Goal: Task Accomplishment & Management: Manage account settings

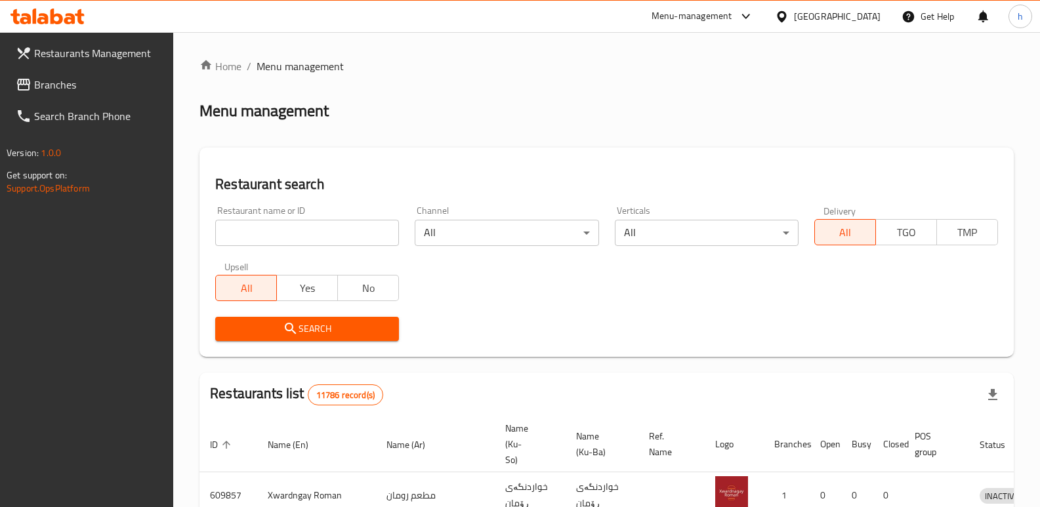
scroll to position [171, 0]
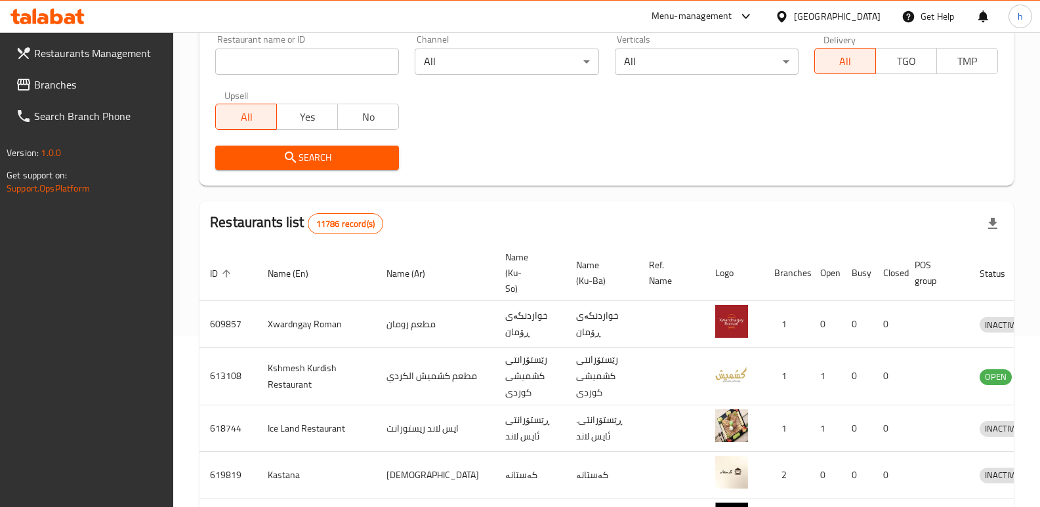
click at [45, 84] on span "Branches" at bounding box center [98, 85] width 129 height 16
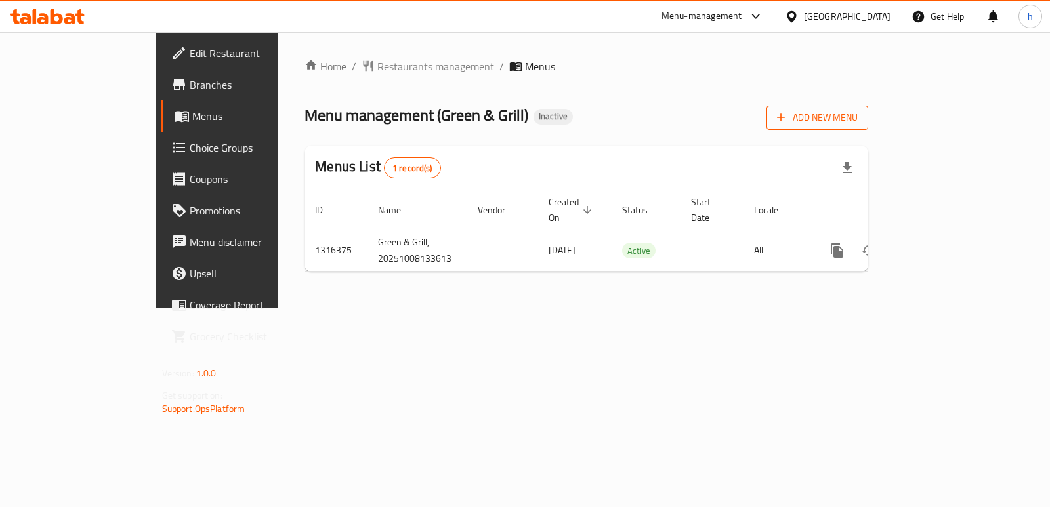
click at [858, 118] on span "Add New Menu" at bounding box center [817, 118] width 81 height 16
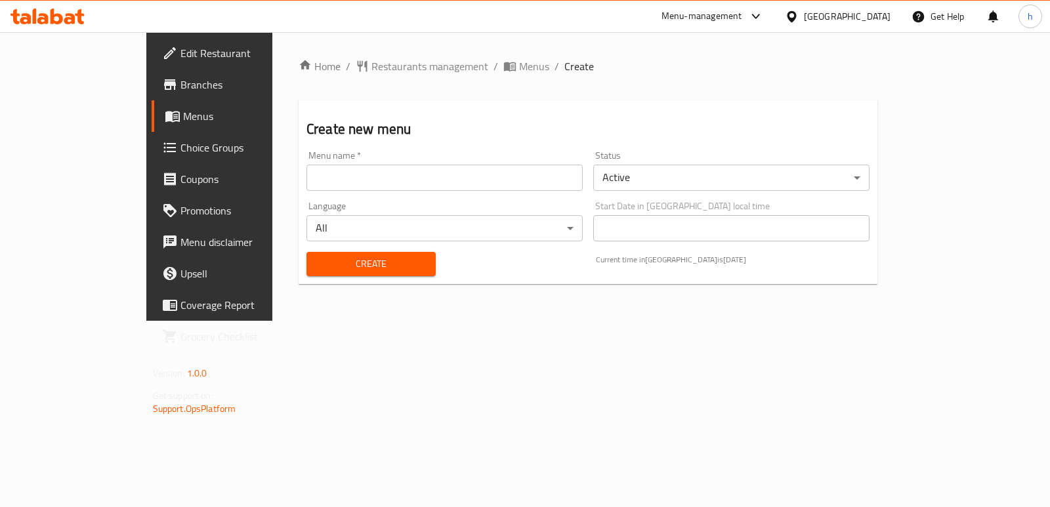
click at [431, 184] on input "text" at bounding box center [445, 178] width 276 height 26
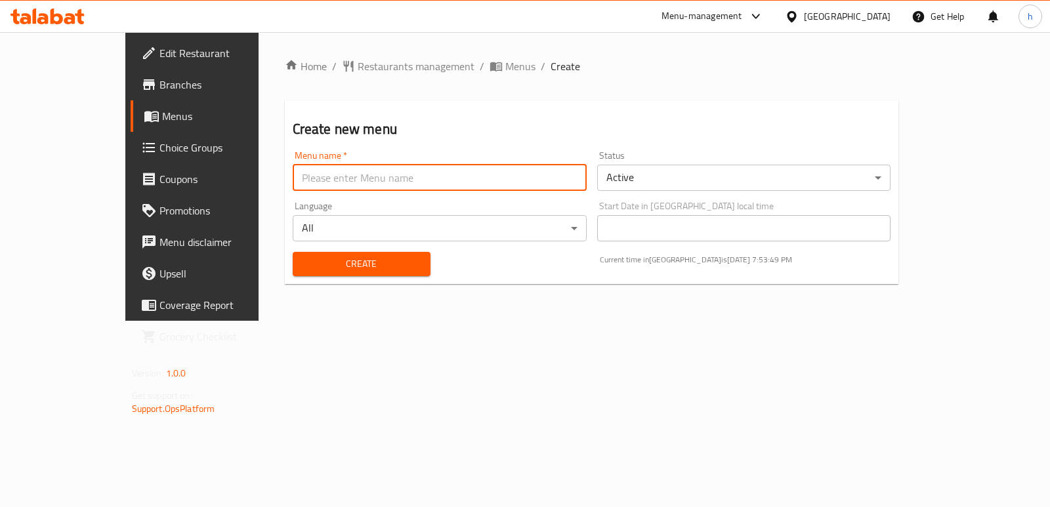
type input "Helin"
click at [306, 257] on span "Create" at bounding box center [361, 264] width 117 height 16
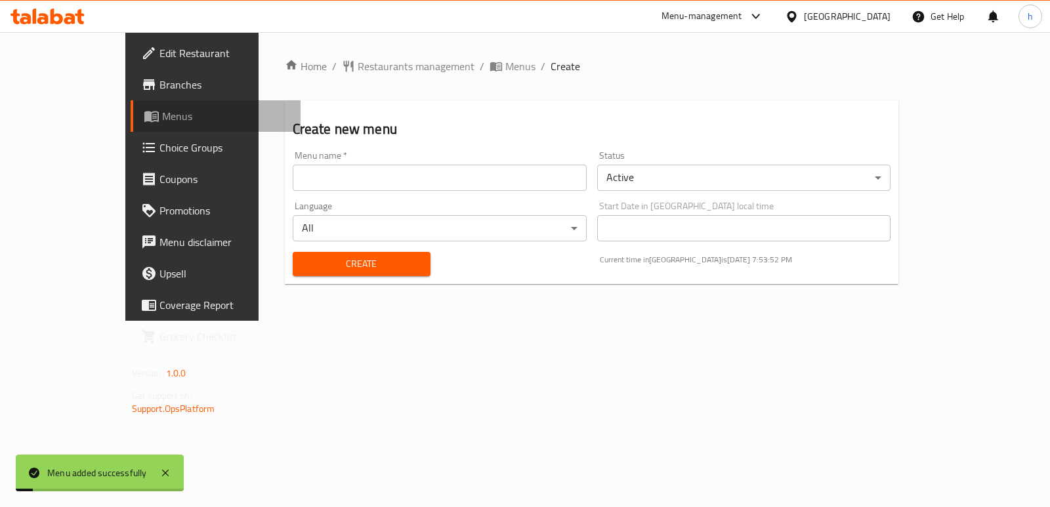
click at [162, 123] on span "Menus" at bounding box center [226, 116] width 128 height 16
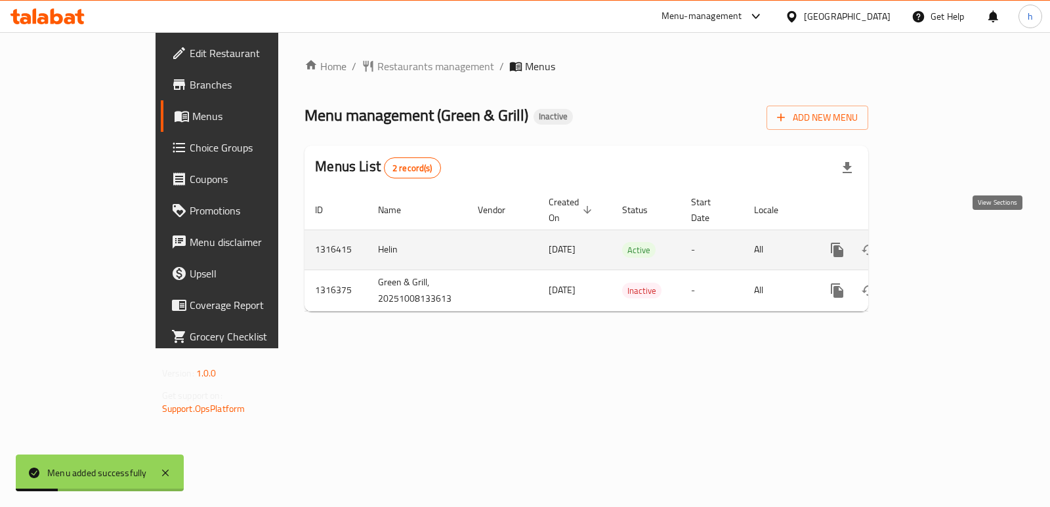
click at [940, 242] on icon "enhanced table" at bounding box center [932, 250] width 16 height 16
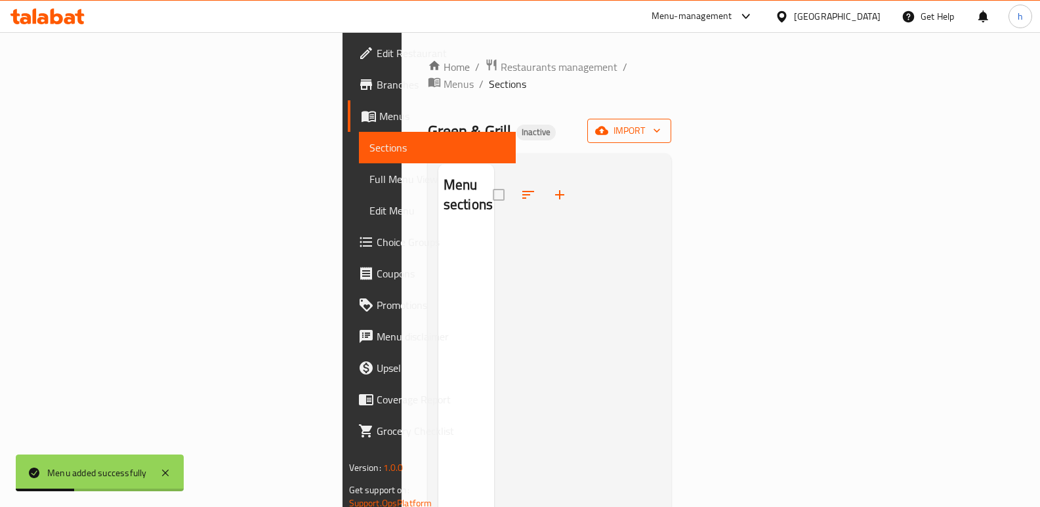
click at [661, 123] on span "import" at bounding box center [629, 131] width 63 height 16
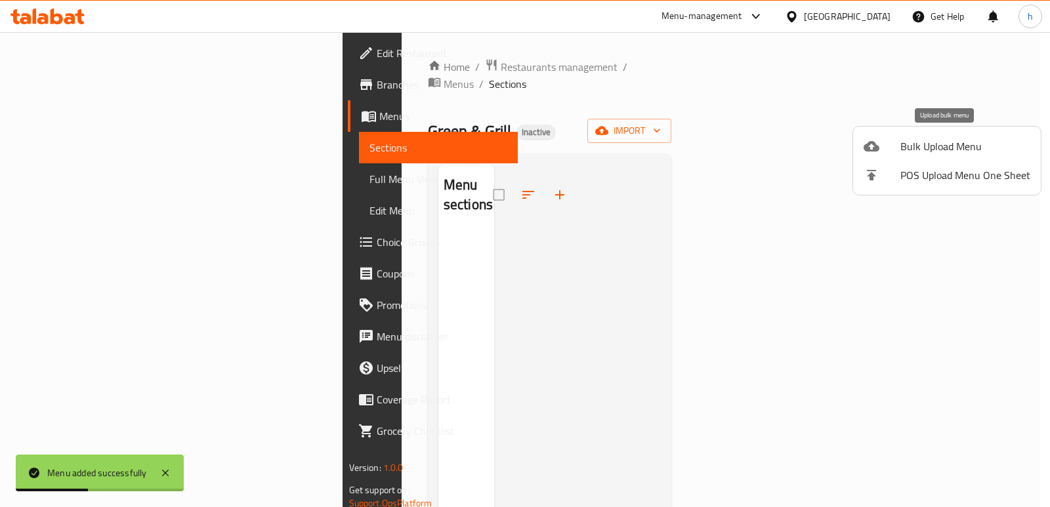
click at [907, 146] on span "Bulk Upload Menu" at bounding box center [966, 146] width 130 height 16
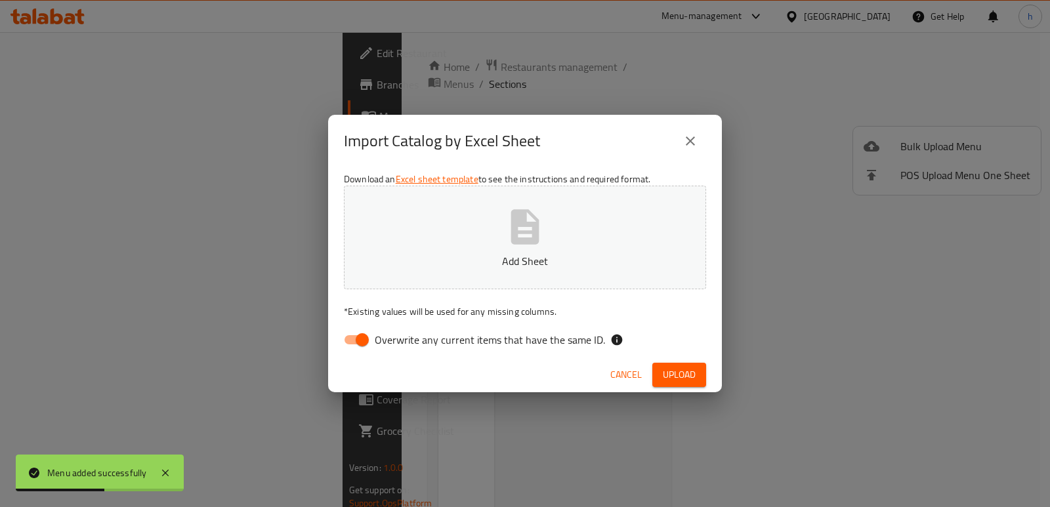
click at [364, 339] on input "Overwrite any current items that have the same ID." at bounding box center [362, 340] width 75 height 25
checkbox input "false"
click at [435, 268] on p "Add Sheet" at bounding box center [525, 261] width 322 height 16
click at [678, 372] on span "Upload" at bounding box center [679, 375] width 33 height 16
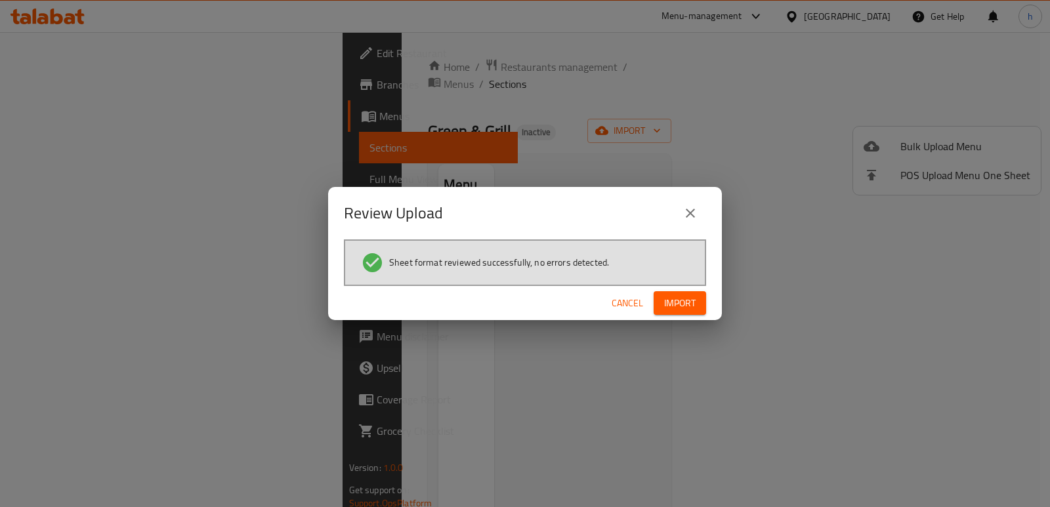
click at [691, 216] on icon "close" at bounding box center [691, 213] width 16 height 16
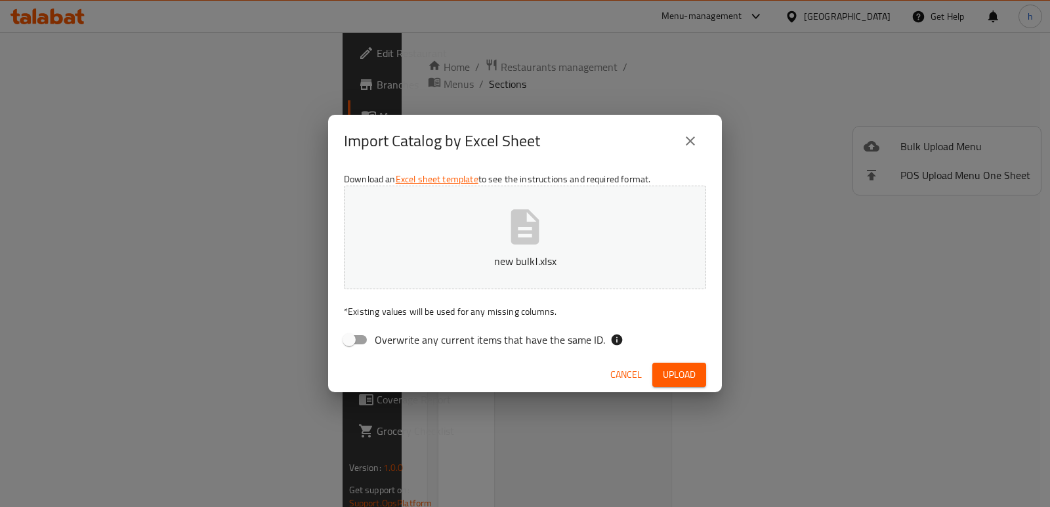
click at [695, 143] on icon "close" at bounding box center [691, 141] width 16 height 16
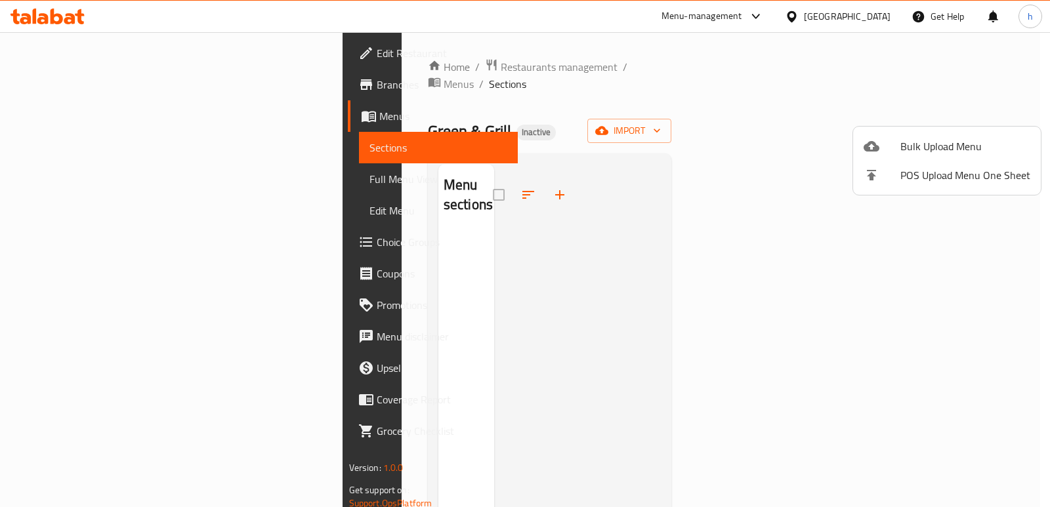
click at [72, 119] on div at bounding box center [525, 253] width 1050 height 507
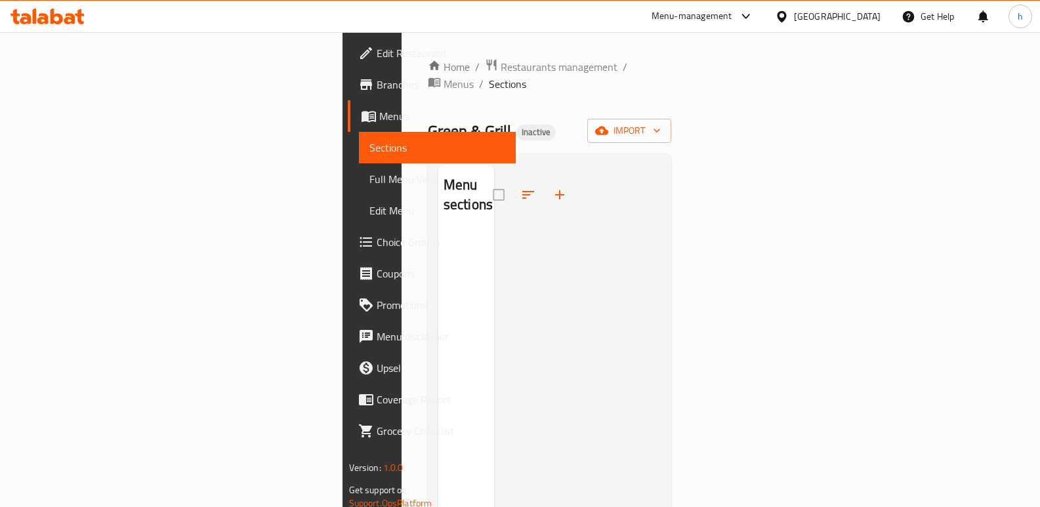
click at [379, 117] on span "Menus" at bounding box center [442, 116] width 127 height 16
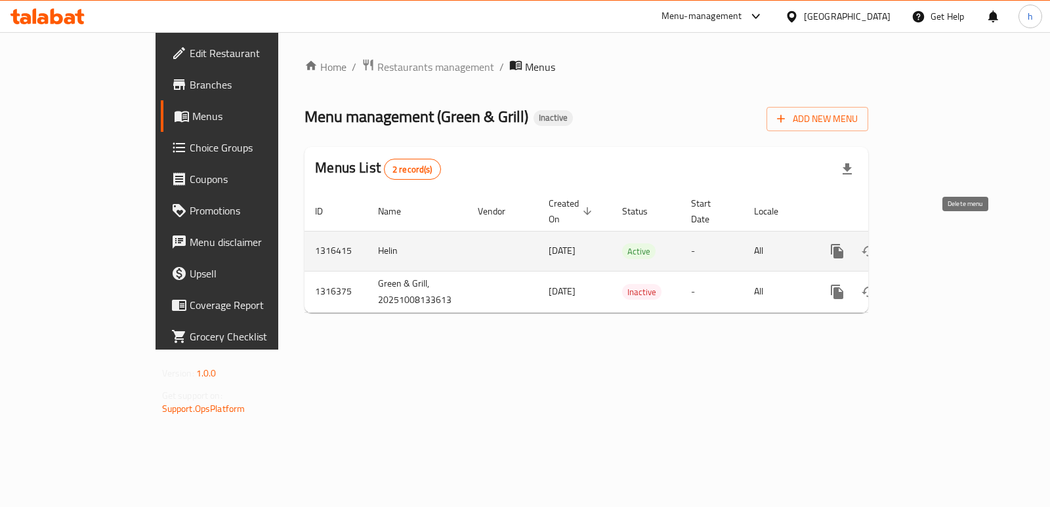
click at [908, 244] on icon "enhanced table" at bounding box center [901, 252] width 16 height 16
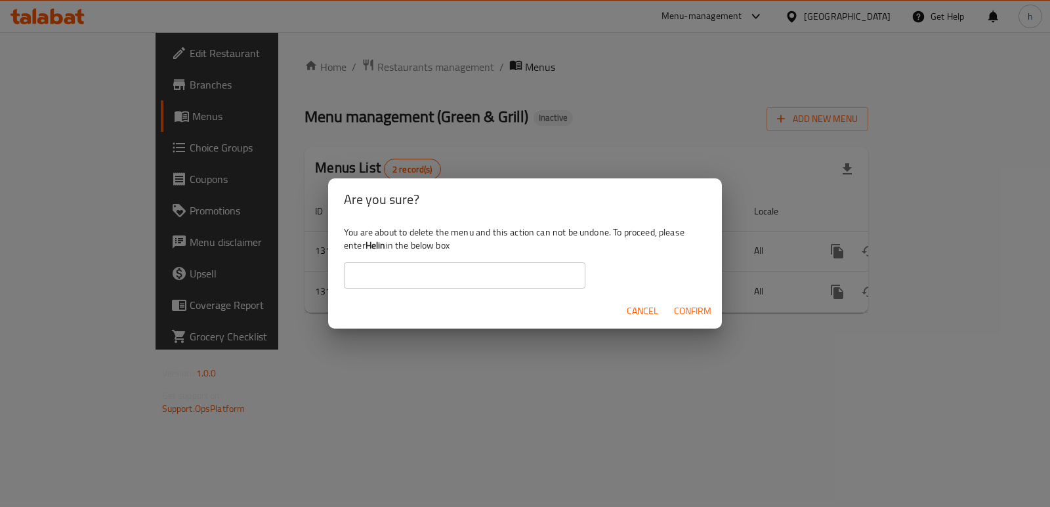
click at [376, 244] on b "Helin" at bounding box center [376, 245] width 20 height 17
copy div "Helin"
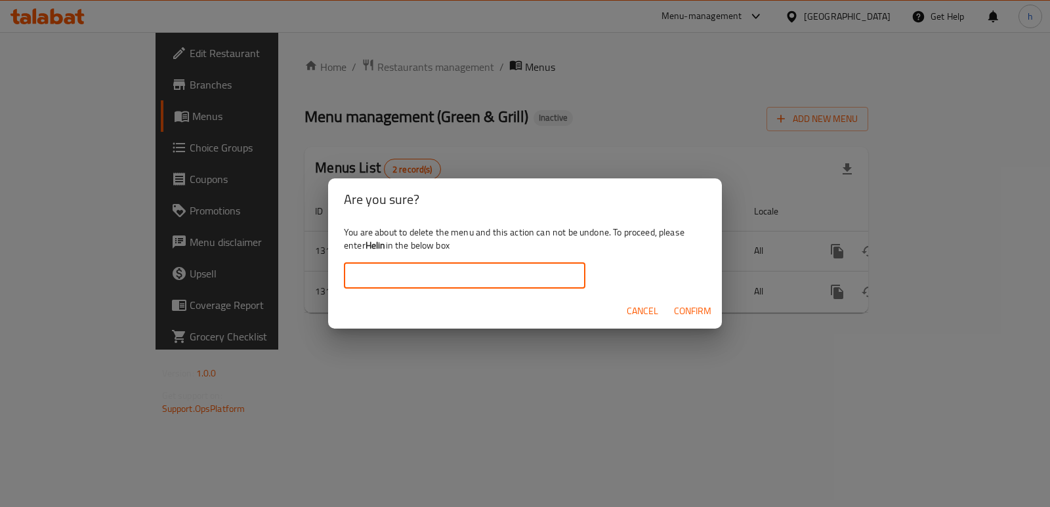
click at [390, 277] on input "text" at bounding box center [465, 276] width 242 height 26
paste input "Helin"
type input "Helin"
click at [694, 309] on span "Confirm" at bounding box center [692, 311] width 37 height 16
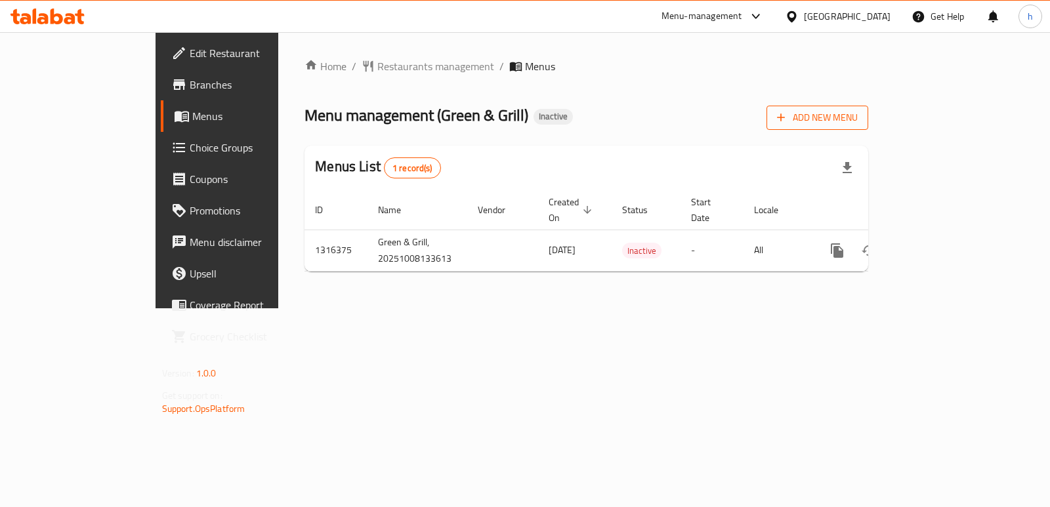
click at [858, 125] on span "Add New Menu" at bounding box center [817, 118] width 81 height 16
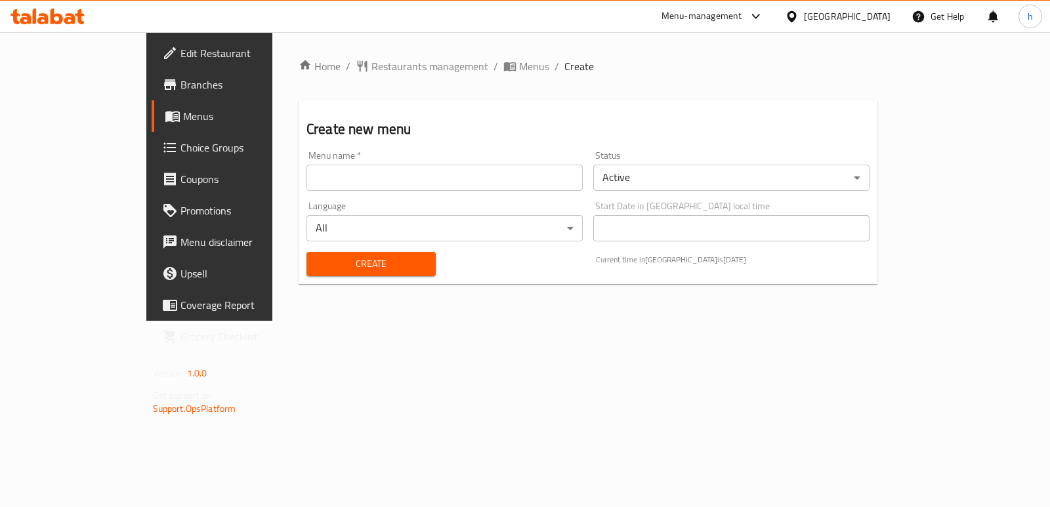
drag, startPoint x: 530, startPoint y: 180, endPoint x: 497, endPoint y: 190, distance: 34.3
click at [530, 180] on input "text" at bounding box center [445, 178] width 276 height 26
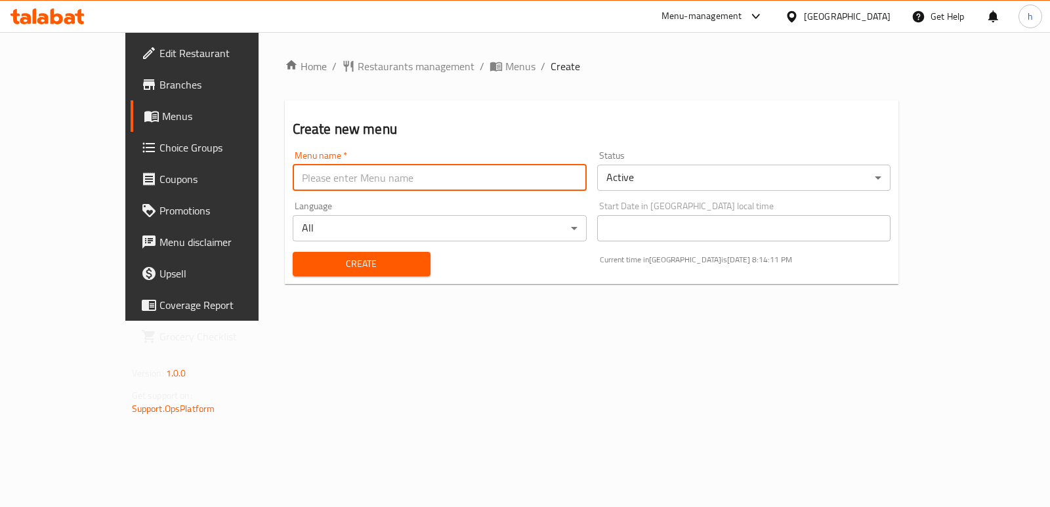
type input "Menu"
click at [309, 255] on button "Create" at bounding box center [362, 264] width 138 height 24
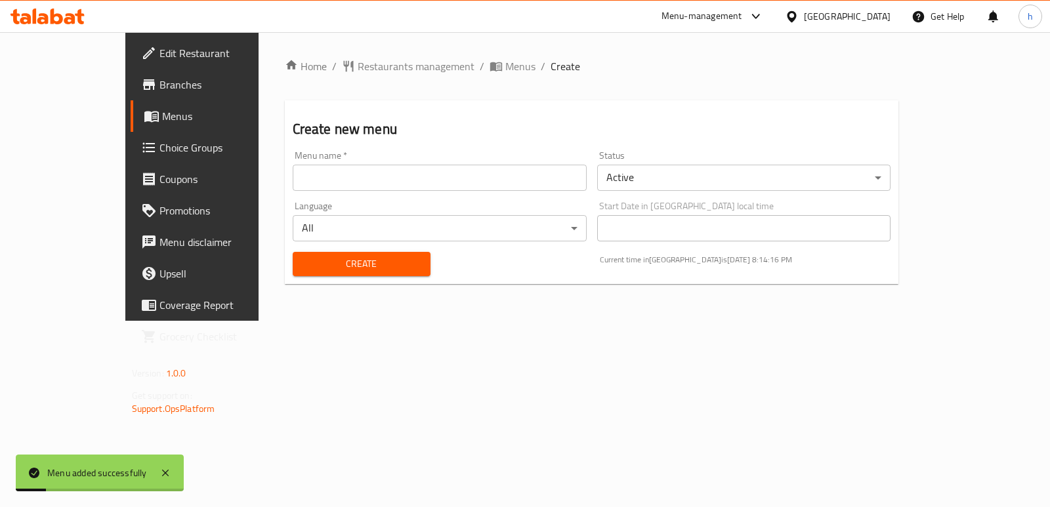
click at [63, 7] on div at bounding box center [47, 16] width 95 height 26
click at [56, 22] on icon at bounding box center [57, 17] width 12 height 16
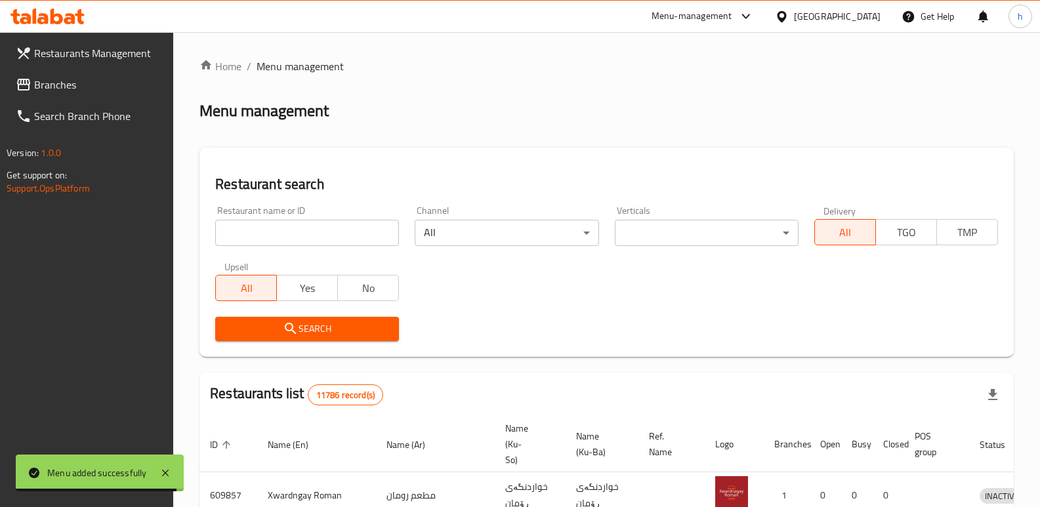
click at [113, 80] on span "Branches" at bounding box center [98, 85] width 129 height 16
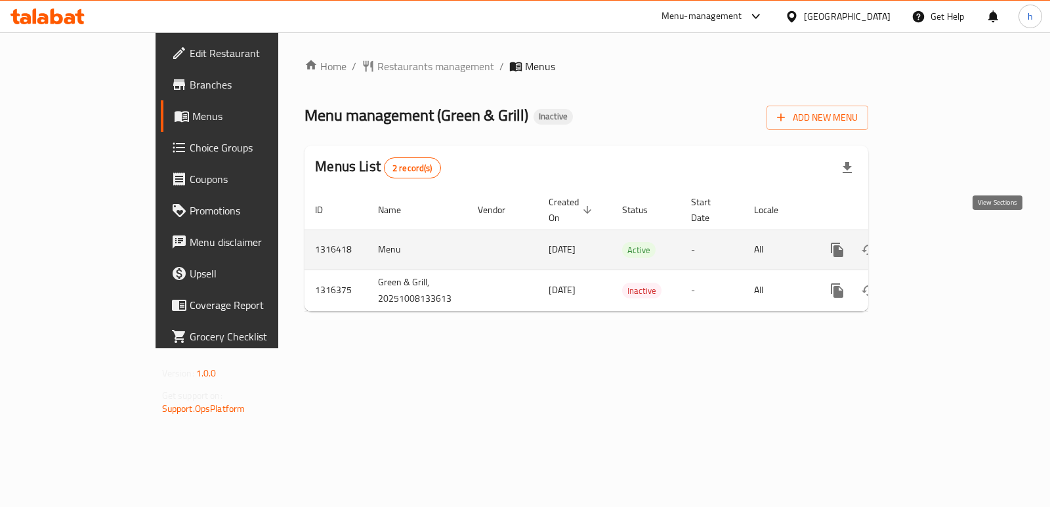
click at [940, 242] on icon "enhanced table" at bounding box center [932, 250] width 16 height 16
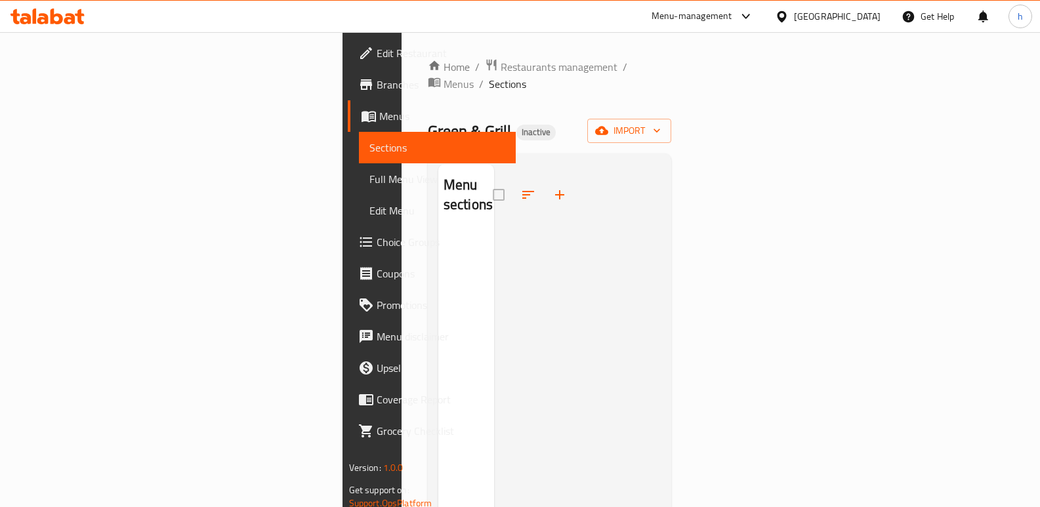
click at [662, 330] on div at bounding box center [577, 417] width 167 height 507
click at [661, 123] on span "import" at bounding box center [629, 131] width 63 height 16
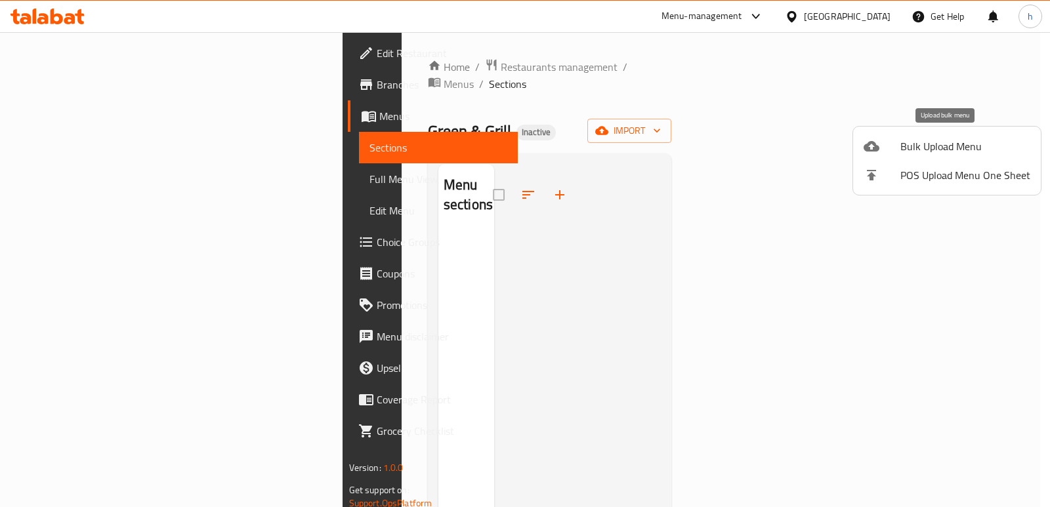
click at [900, 144] on div at bounding box center [882, 146] width 37 height 16
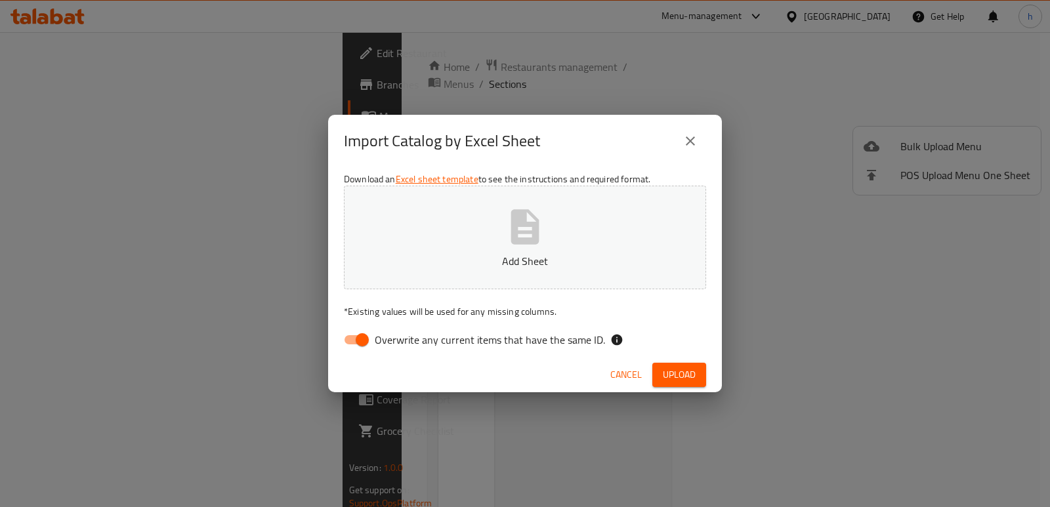
click at [360, 338] on input "Overwrite any current items that have the same ID." at bounding box center [362, 340] width 75 height 25
checkbox input "false"
click at [431, 281] on button "Add Sheet" at bounding box center [525, 238] width 362 height 104
click at [668, 368] on span "Upload" at bounding box center [679, 375] width 33 height 16
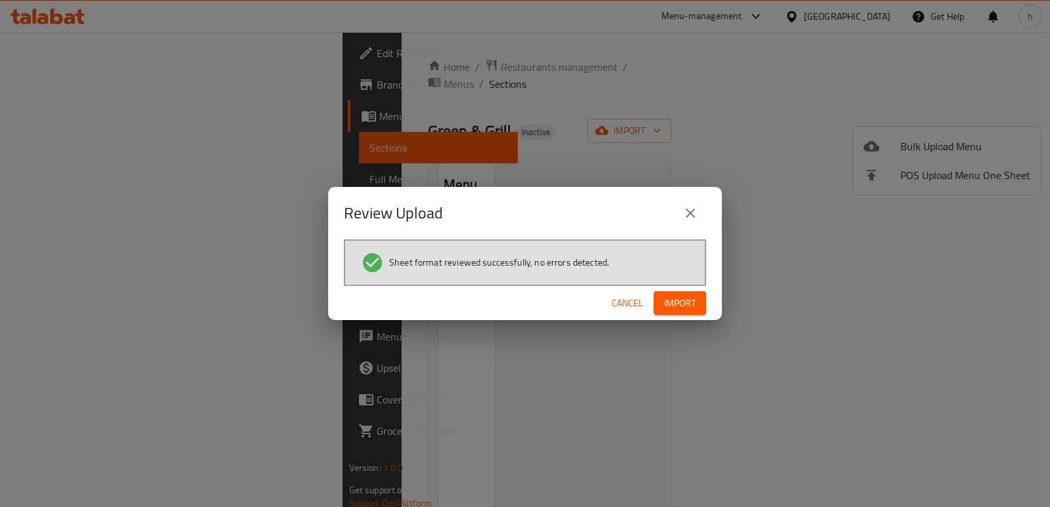
click at [680, 301] on span "Import" at bounding box center [680, 303] width 32 height 16
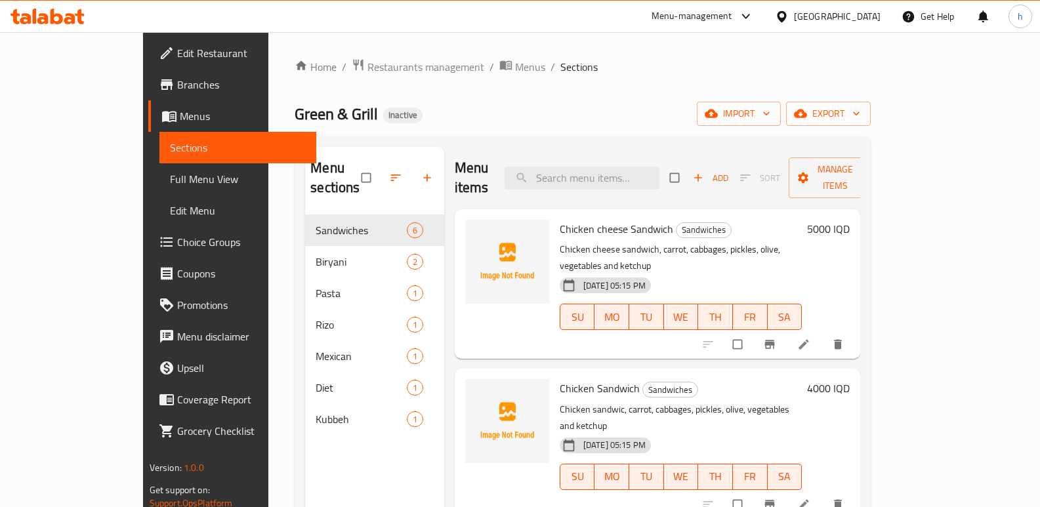
click at [305, 444] on div "Menu sections Sandwiches 6 Biryani 2 Pasta 1 Rizo 1 Mexican 1 Diet 1 Kubbeh 1" at bounding box center [374, 400] width 139 height 507
click at [811, 338] on icon at bounding box center [804, 344] width 13 height 13
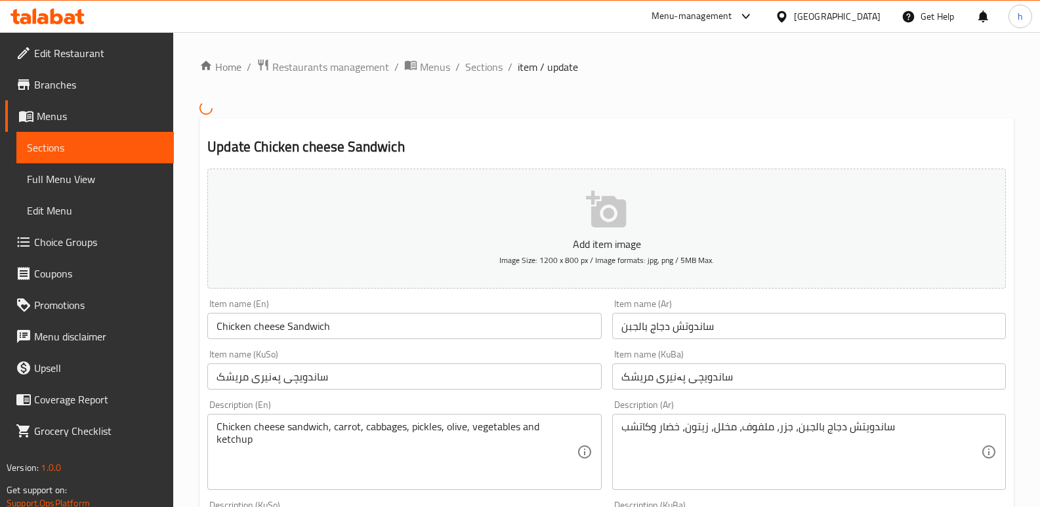
click at [702, 330] on input "ساندوتش دجاج بالجبن" at bounding box center [809, 326] width 394 height 26
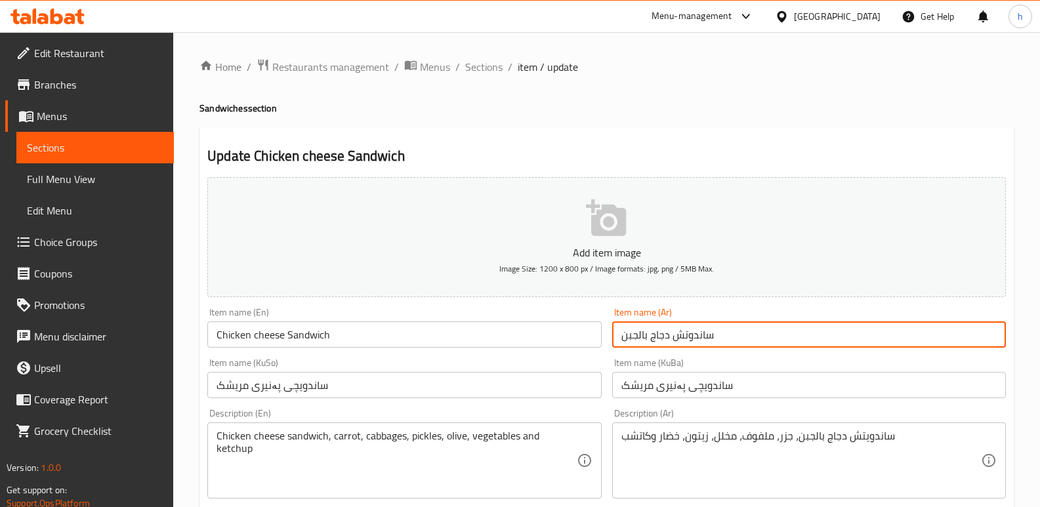
click at [154, 146] on span "Sections" at bounding box center [95, 148] width 137 height 16
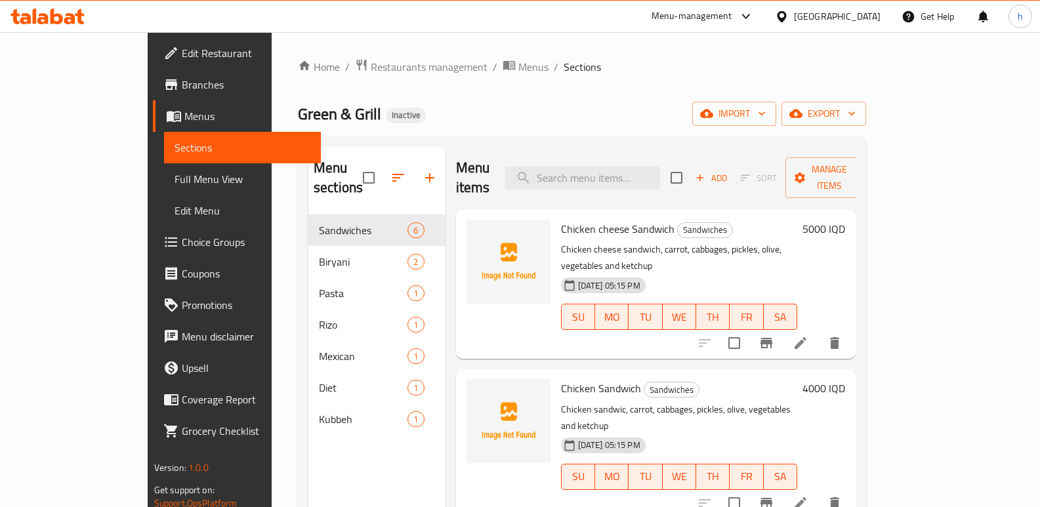
click at [492, 87] on div "Home / Restaurants management / Menus / Sections Green & Grill Inactive import …" at bounding box center [582, 361] width 568 height 607
click at [607, 219] on span "Chicken cheese Sandwich" at bounding box center [618, 229] width 114 height 20
click at [610, 219] on span "Chicken cheese Sandwich" at bounding box center [618, 229] width 114 height 20
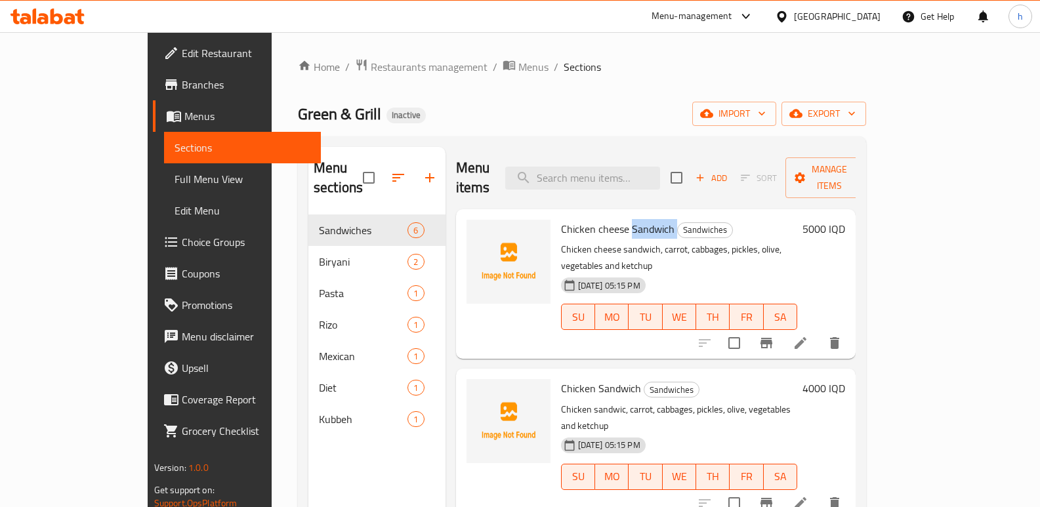
copy h6 "Sandwich"
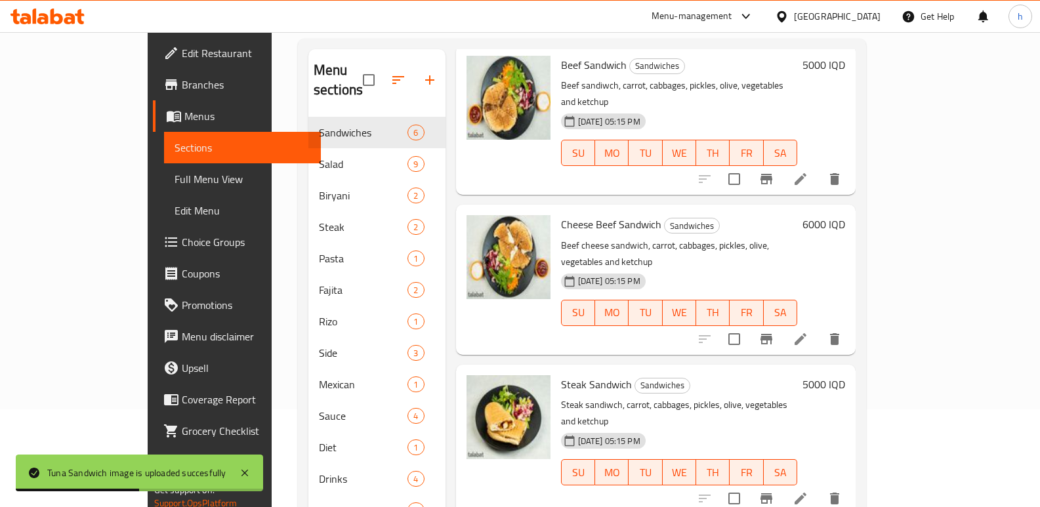
scroll to position [96, 0]
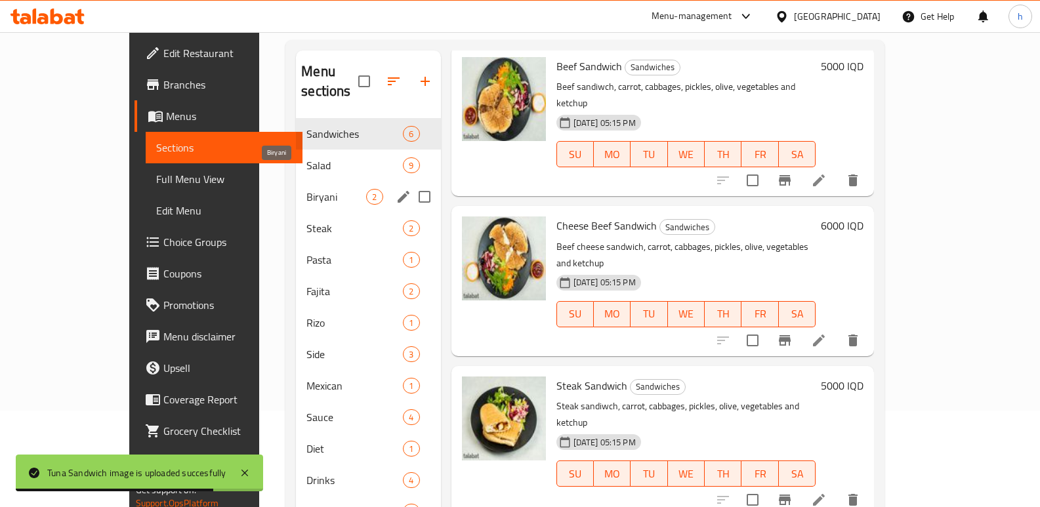
click at [307, 189] on span "Biryani" at bounding box center [337, 197] width 60 height 16
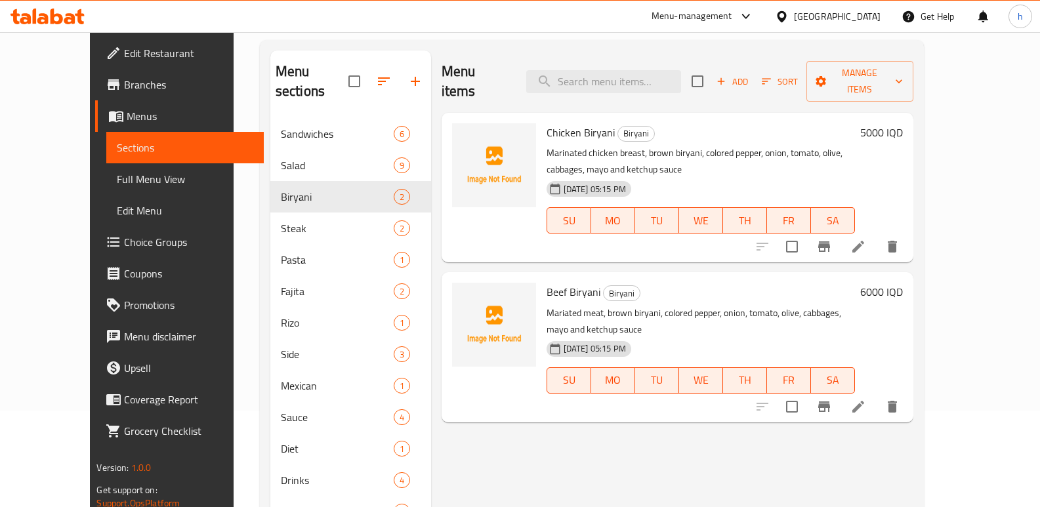
click at [573, 123] on span "Chicken Biryani" at bounding box center [581, 133] width 68 height 20
copy h6 "Biryani"
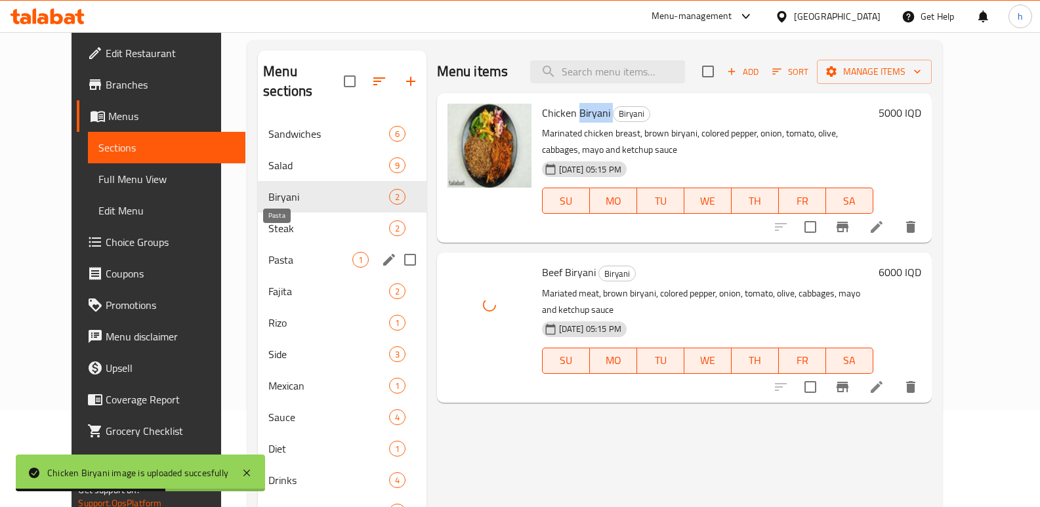
click at [268, 252] on span "Pasta" at bounding box center [309, 260] width 83 height 16
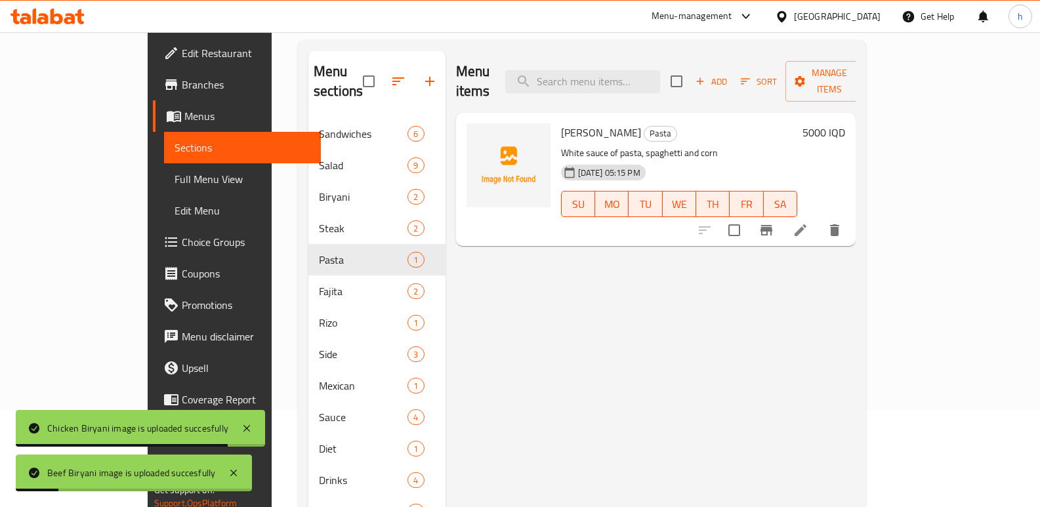
click at [570, 123] on span "[PERSON_NAME]" at bounding box center [601, 133] width 80 height 20
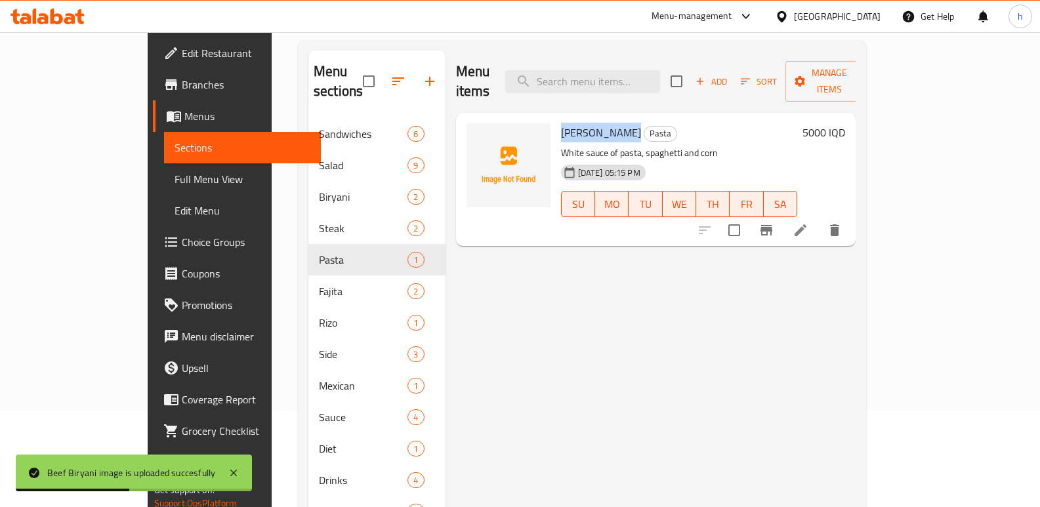
drag, startPoint x: 525, startPoint y: 113, endPoint x: 582, endPoint y: 115, distance: 57.1
click at [582, 123] on span "[PERSON_NAME]" at bounding box center [601, 133] width 80 height 20
copy span "[PERSON_NAME]"
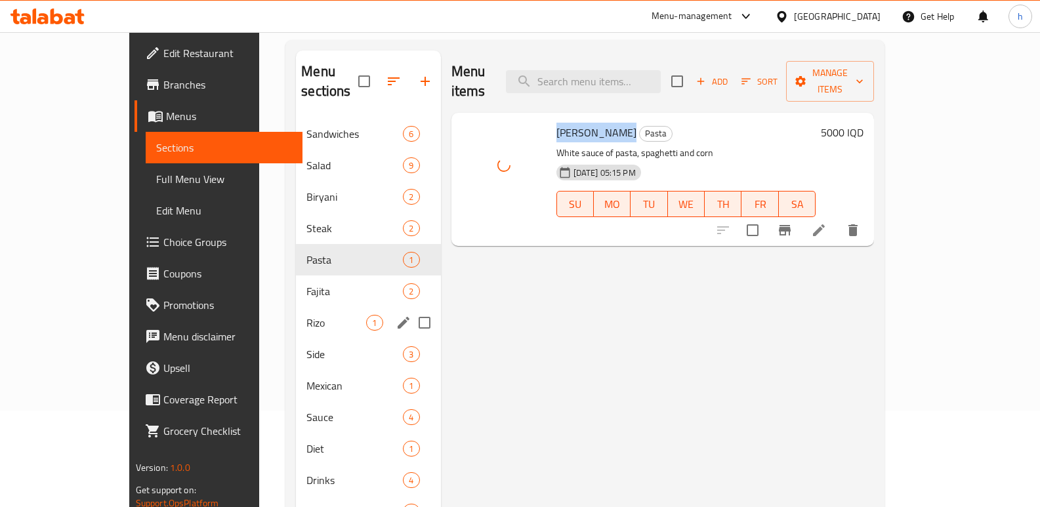
click at [296, 307] on div "Rizo 1" at bounding box center [368, 323] width 144 height 32
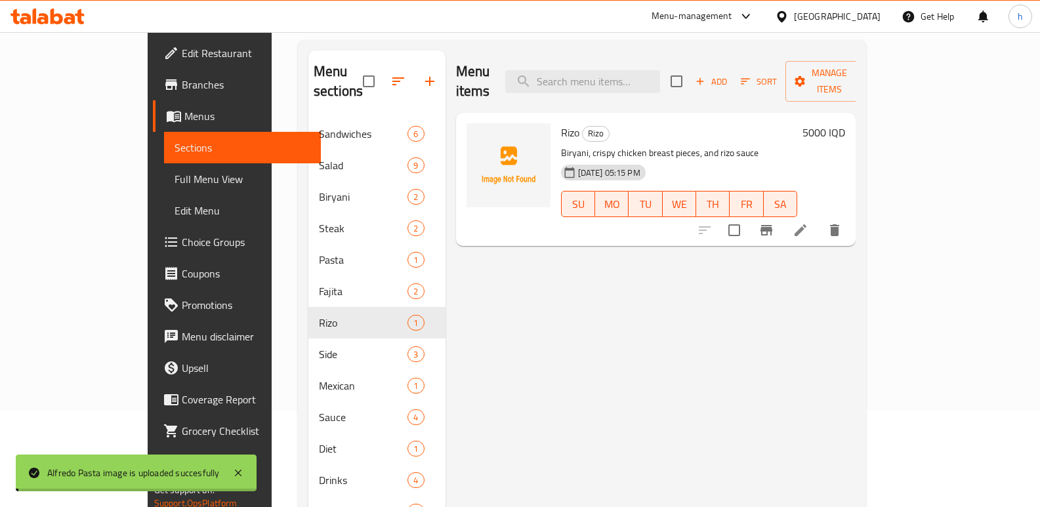
click at [561, 123] on span "Rizo" at bounding box center [570, 133] width 18 height 20
copy h6 "Rizo"
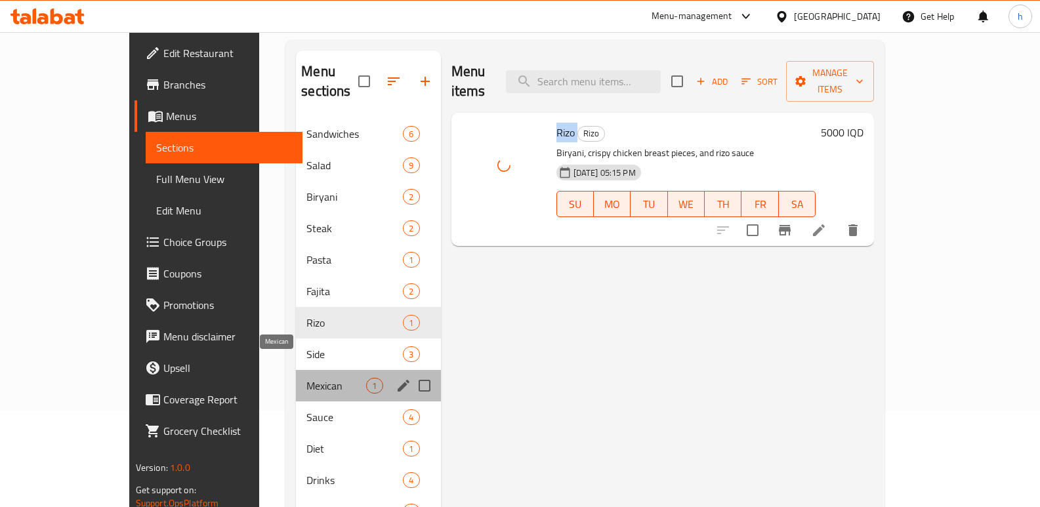
click at [307, 378] on span "Mexican" at bounding box center [337, 386] width 60 height 16
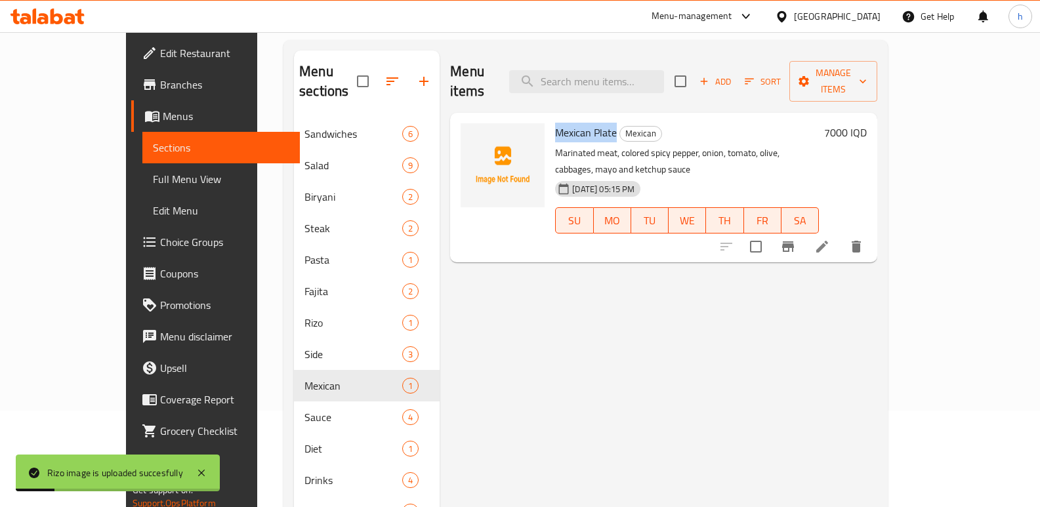
drag, startPoint x: 523, startPoint y: 112, endPoint x: 584, endPoint y: 115, distance: 61.1
click at [584, 118] on div "Mexican Plate Mexican Marinated meat, colored spicy pepper, onion, tomato, oliv…" at bounding box center [687, 187] width 274 height 139
copy span "Mexican Plate"
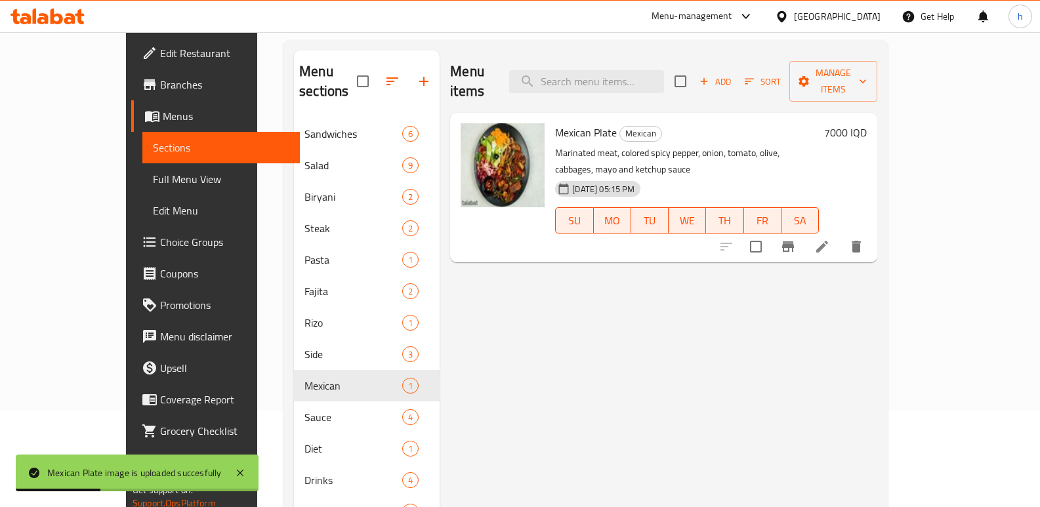
click at [467, 246] on div "Menu items Add Sort Manage items Mexican Plate Mexican Marinated meat, colored …" at bounding box center [659, 304] width 438 height 507
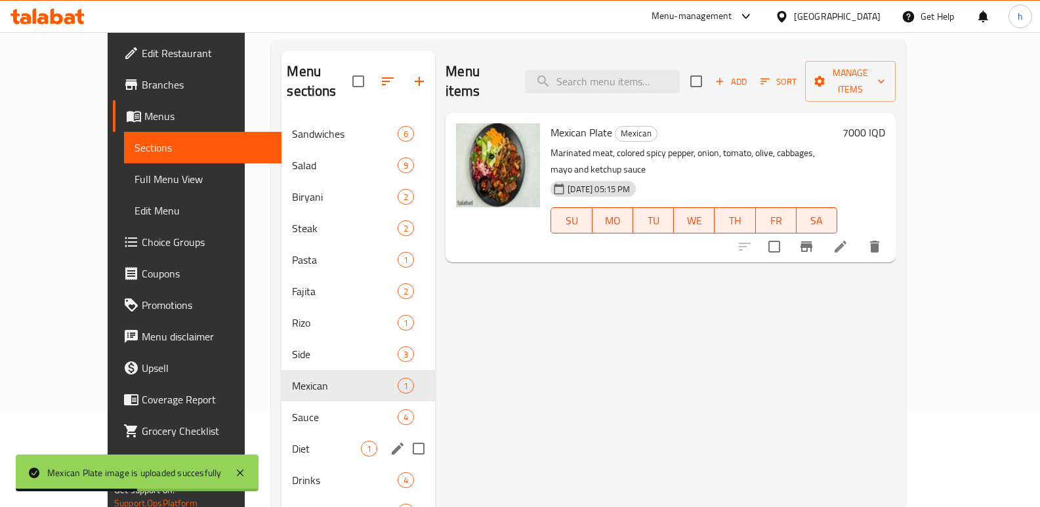
click at [282, 433] on div "Diet 1" at bounding box center [359, 449] width 154 height 32
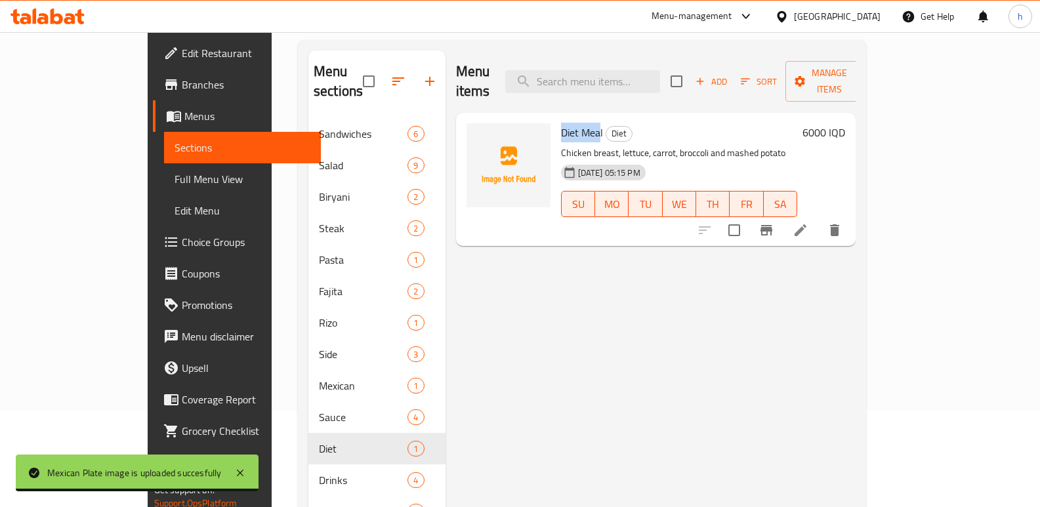
drag, startPoint x: 526, startPoint y: 116, endPoint x: 564, endPoint y: 114, distance: 38.8
click at [564, 123] on span "Diet Meal" at bounding box center [582, 133] width 42 height 20
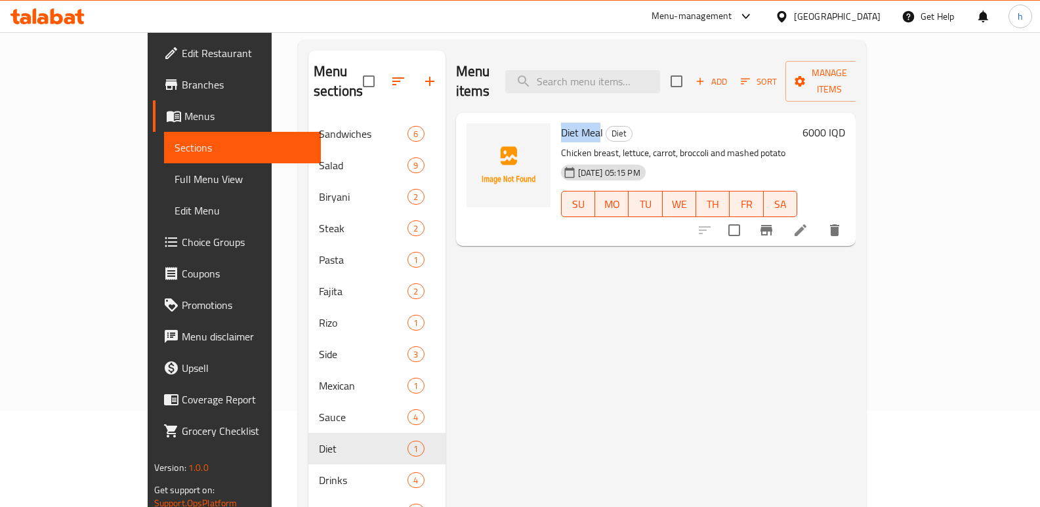
copy span "Diet Mea"
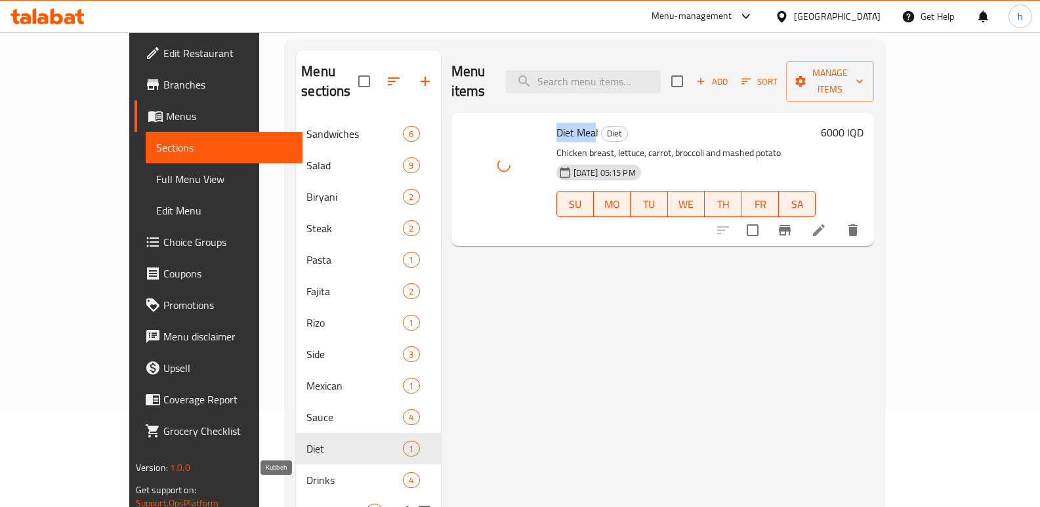
click at [307, 504] on span "Kubbeh" at bounding box center [337, 512] width 60 height 16
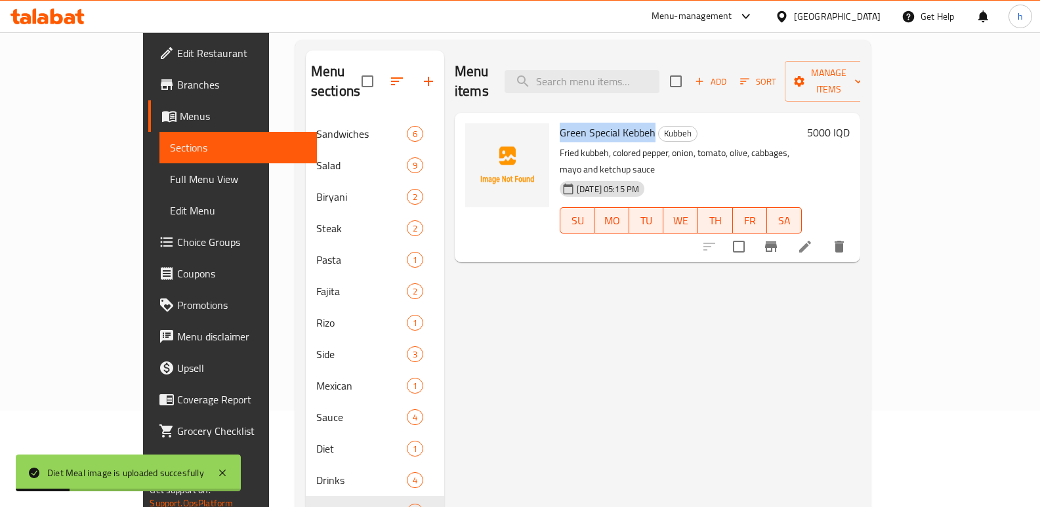
drag, startPoint x: 525, startPoint y: 111, endPoint x: 616, endPoint y: 107, distance: 91.3
click at [616, 123] on span "Green Special Kebbeh" at bounding box center [608, 133] width 96 height 20
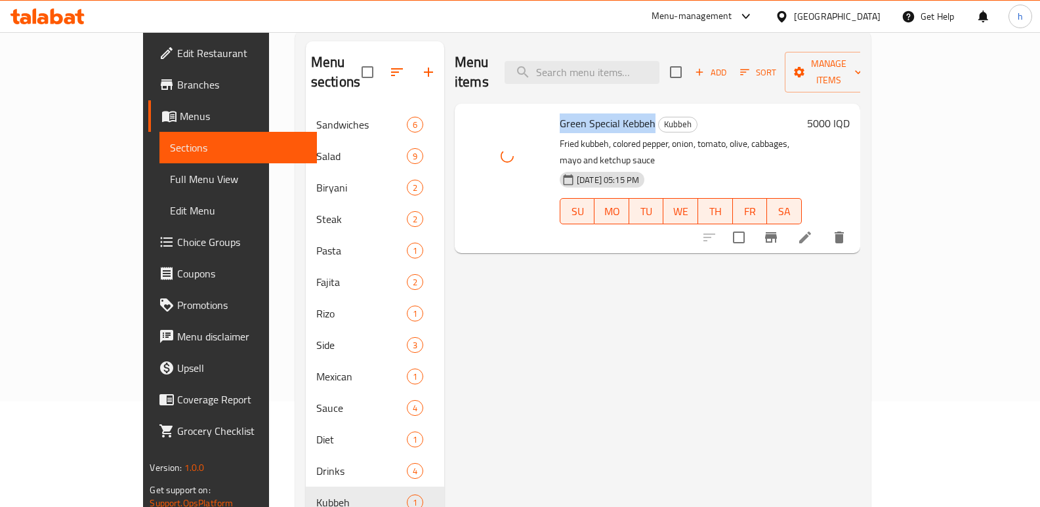
scroll to position [100, 0]
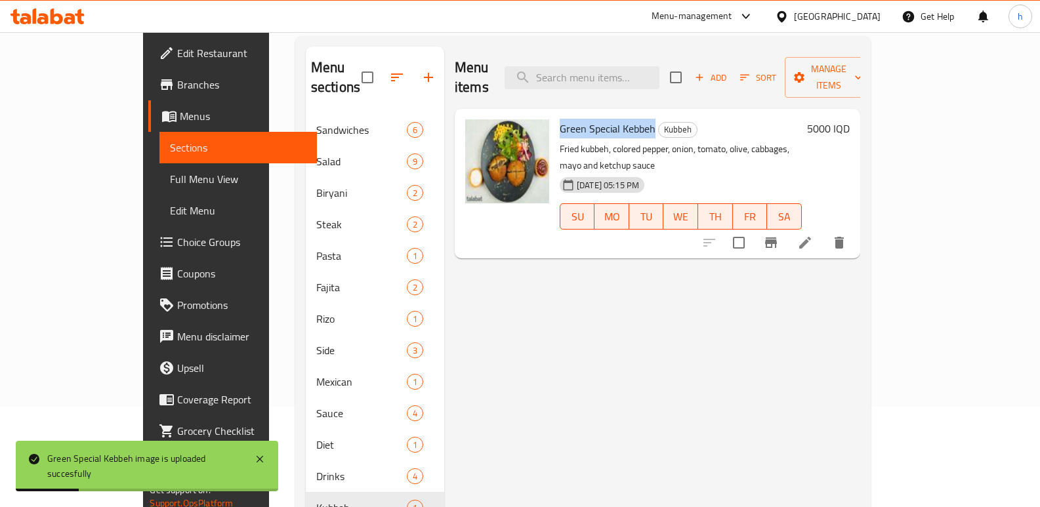
click at [170, 171] on span "Full Menu View" at bounding box center [238, 179] width 137 height 16
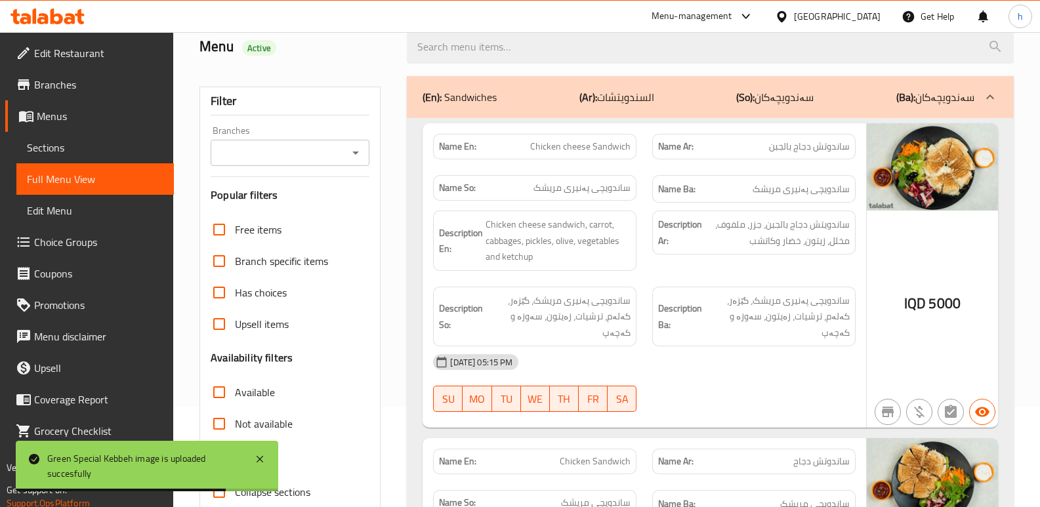
click at [245, 148] on input "Branches" at bounding box center [279, 153] width 129 height 18
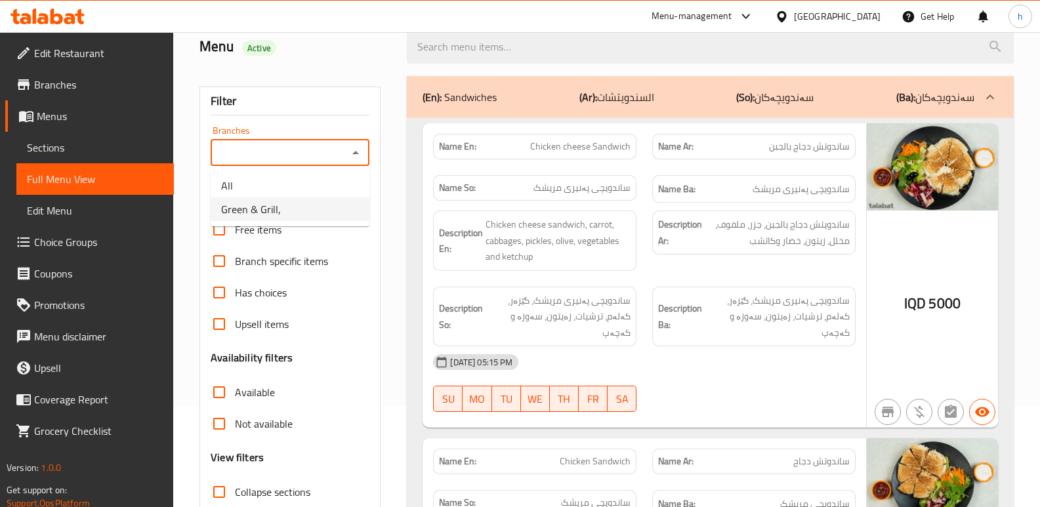
click at [284, 211] on li "Green & Grill," at bounding box center [290, 210] width 159 height 24
type input "Green & Grill,"
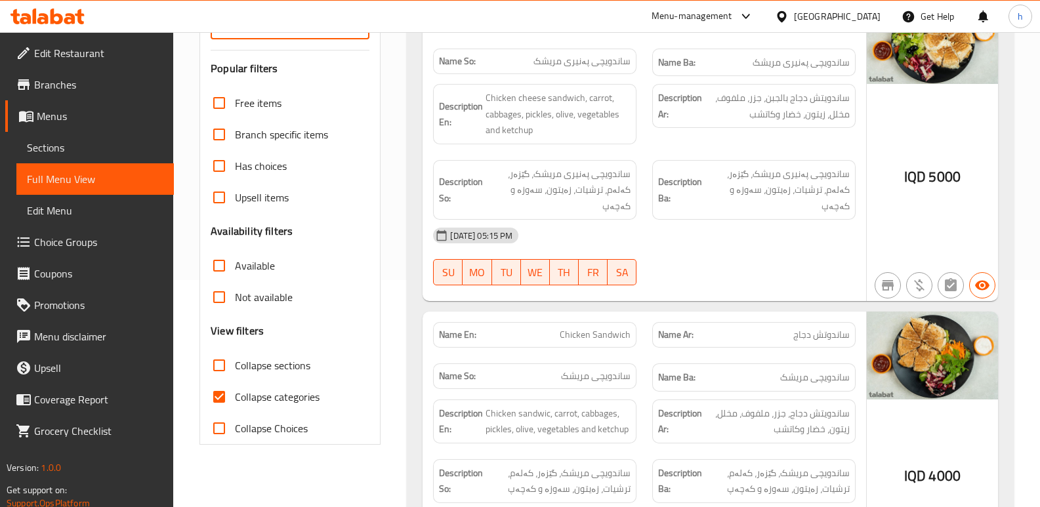
scroll to position [232, 0]
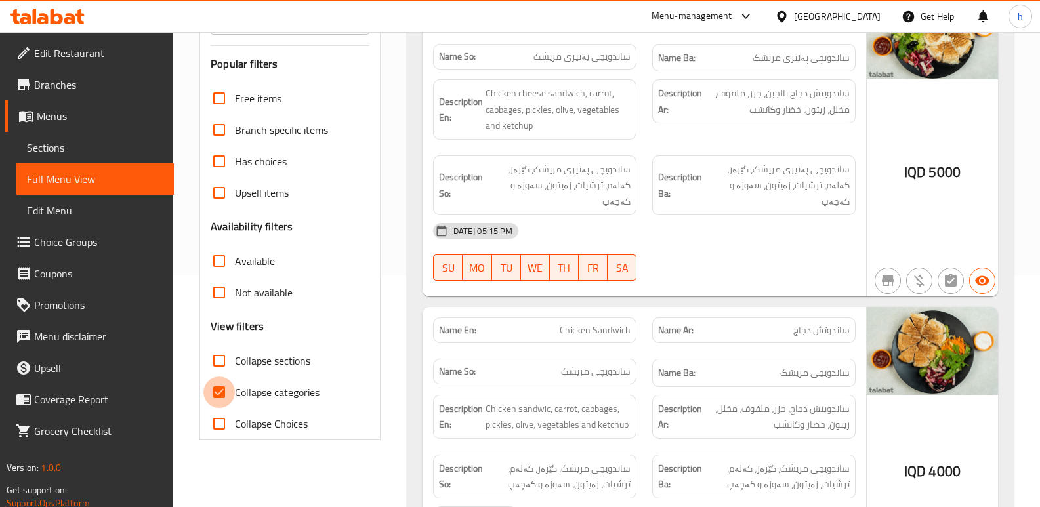
click at [223, 391] on input "Collapse categories" at bounding box center [219, 393] width 32 height 32
checkbox input "false"
click at [220, 362] on input "Collapse sections" at bounding box center [219, 361] width 32 height 32
checkbox input "true"
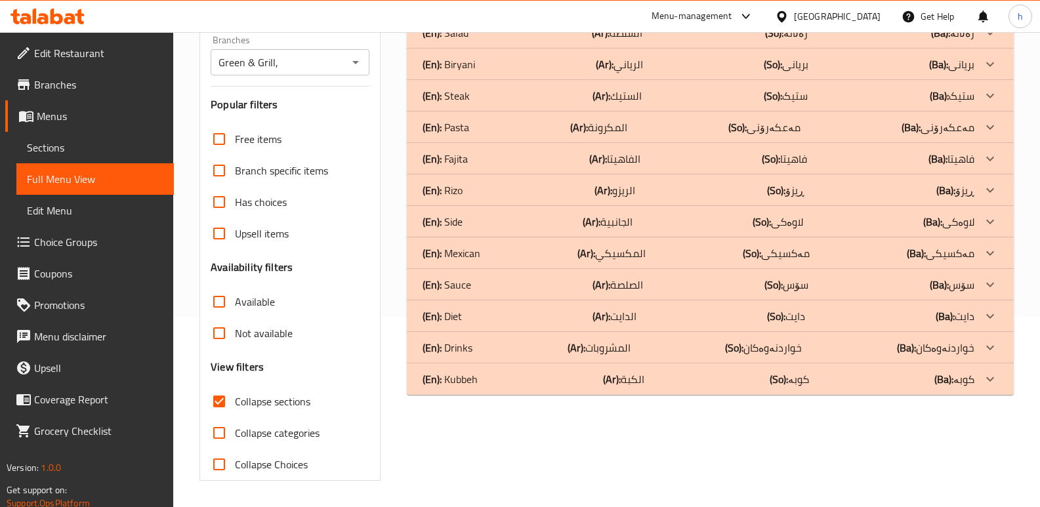
scroll to position [191, 0]
click at [501, 376] on div "(En): Kubbeh (Ar): الكبة (So): کوبە (Ba): کوبە" at bounding box center [699, 380] width 552 height 16
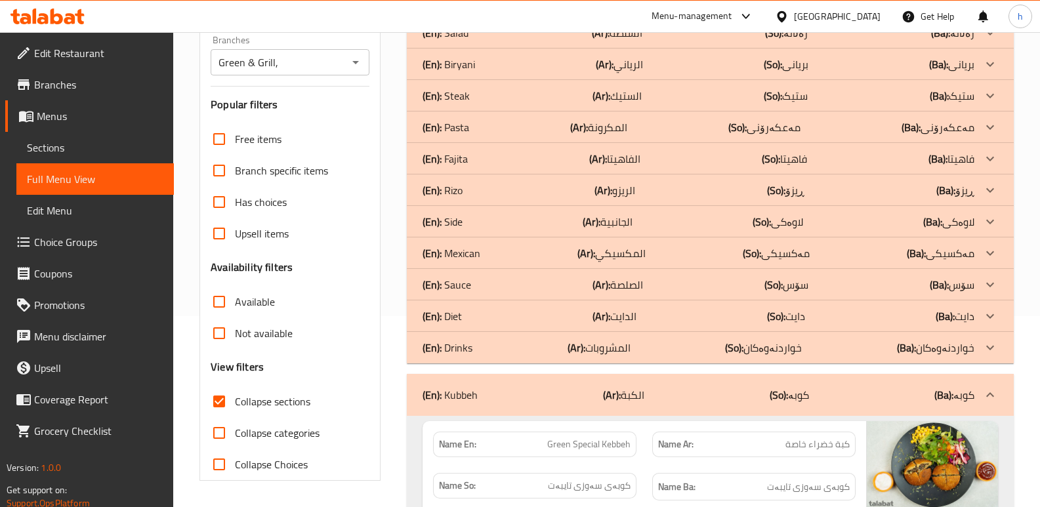
click at [497, 322] on div "(En): Diet (Ar): الدايت (So): دایت (Ba): دایت" at bounding box center [699, 317] width 552 height 16
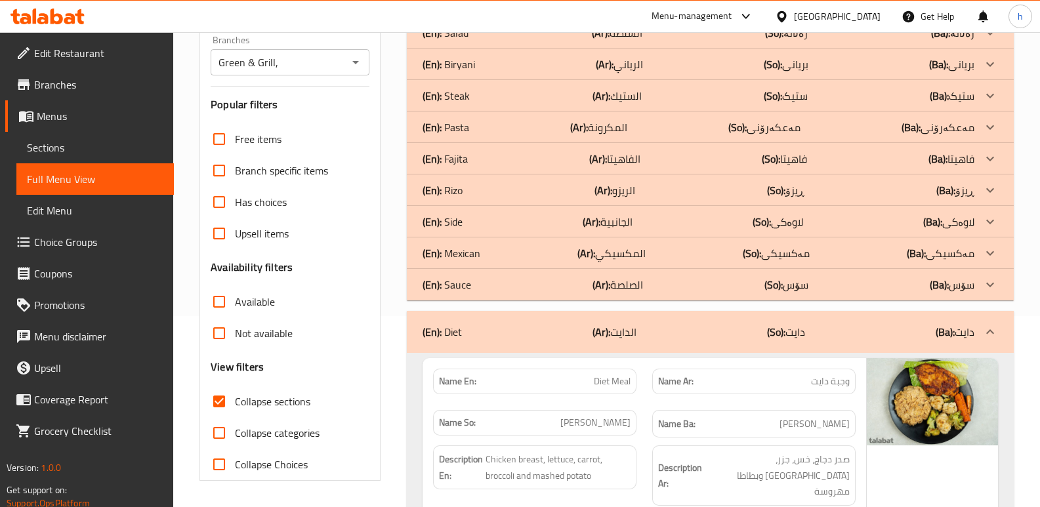
click at [504, 253] on div "(En): Mexican (Ar): المكسيكي (So): مەکسیکی (Ba): مەکسیکی" at bounding box center [699, 253] width 552 height 16
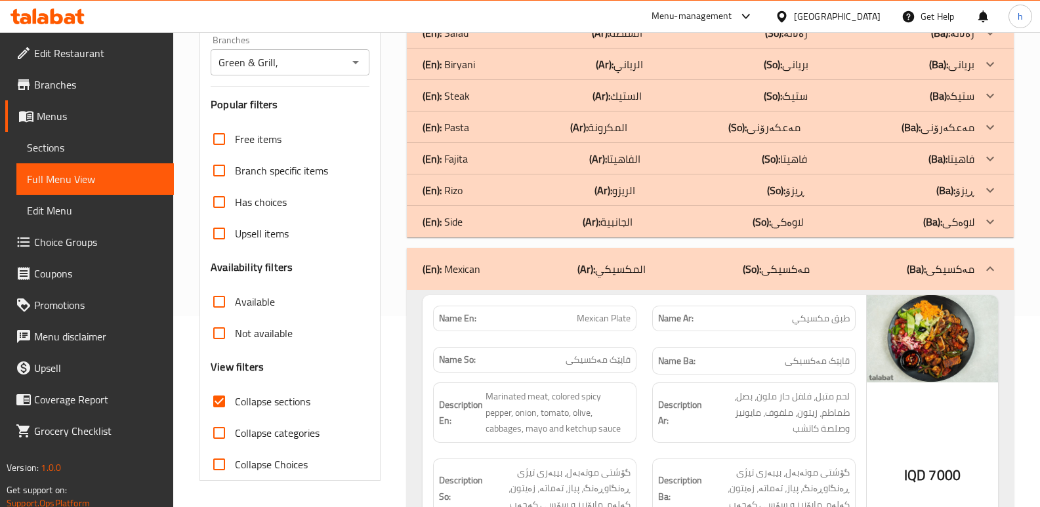
click at [505, 190] on div "(En): [PERSON_NAME] (Ar): الريزو (So): ڕیزۆ (Ba): ڕیزۆ" at bounding box center [699, 190] width 552 height 16
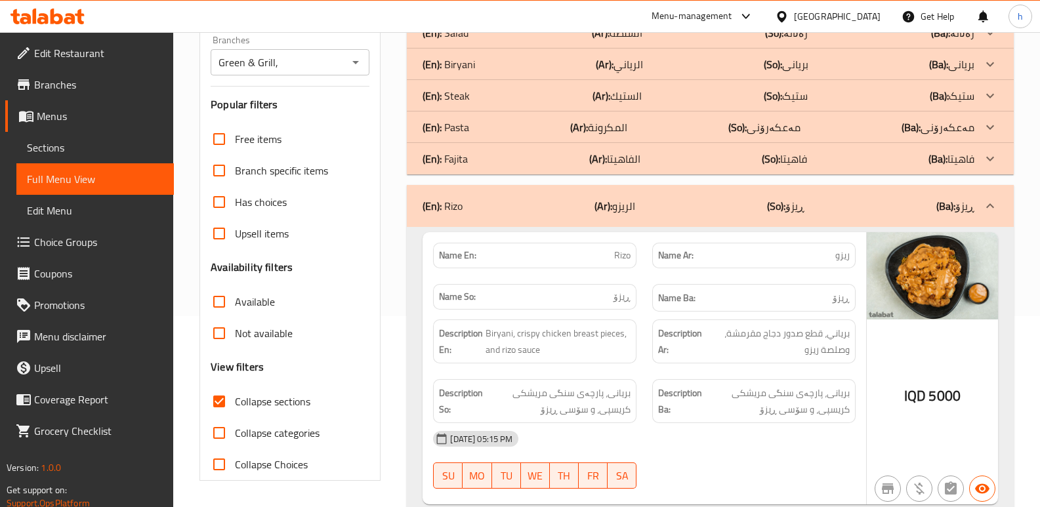
click at [514, 124] on div "(En): Pasta (Ar): المكرونة (So): مەعکەرۆنی (Ba): مەعکەرۆنی" at bounding box center [699, 127] width 552 height 16
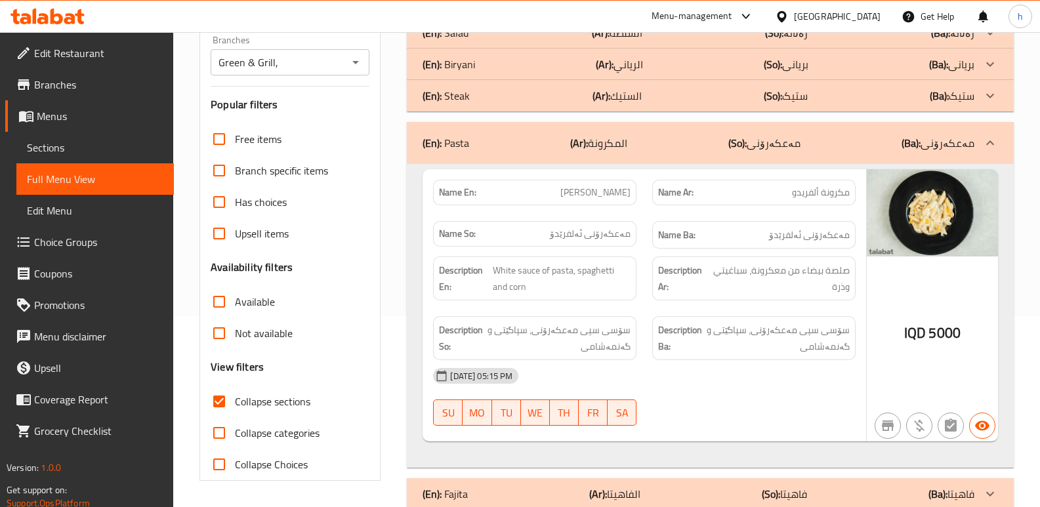
click at [516, 68] on div "(En): [PERSON_NAME] (Ar): الرياني (So): بریانی (Ba): بریانی" at bounding box center [699, 64] width 552 height 16
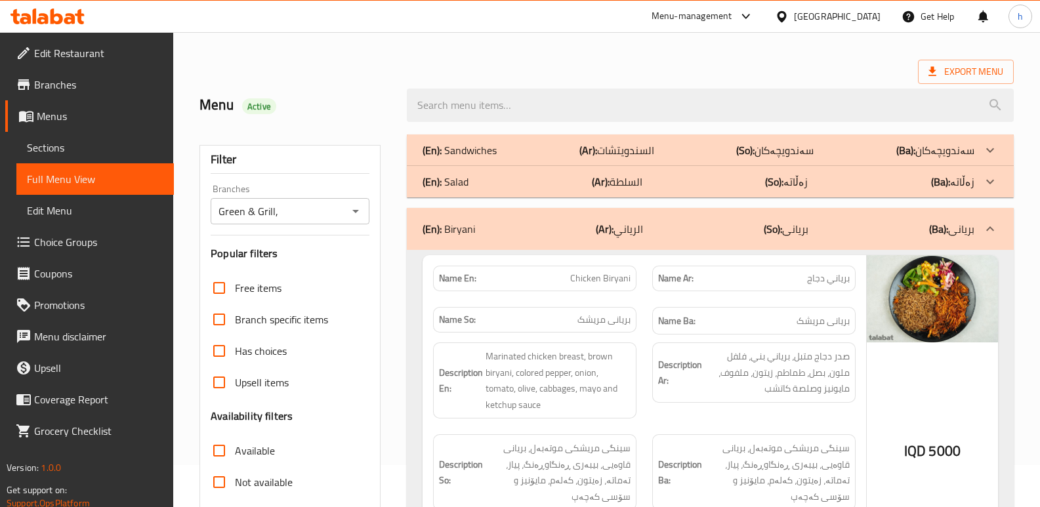
scroll to position [38, 0]
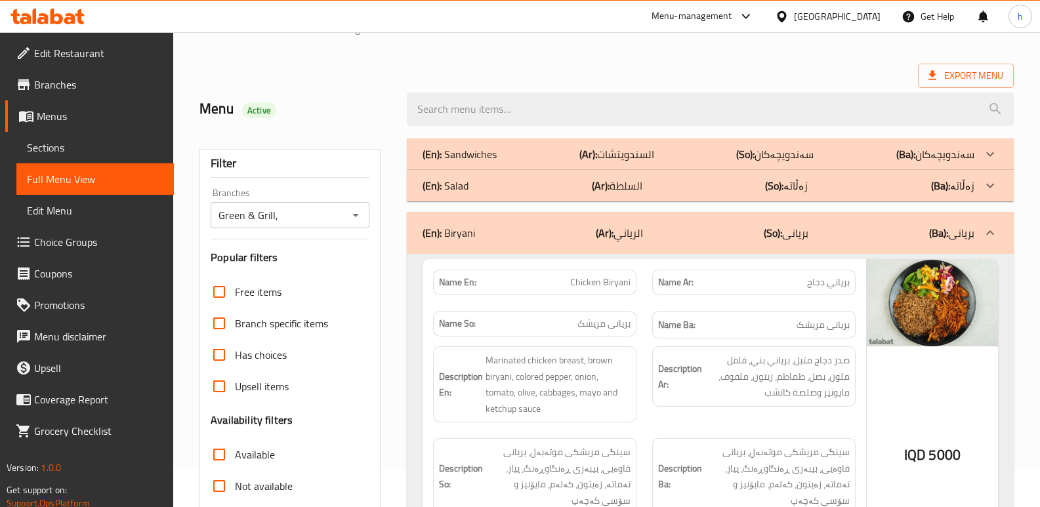
click at [555, 151] on div "(En): Sandwiches (Ar): السندويتشات (So): سەندویچەکان (Ba): سەندویچەکان" at bounding box center [699, 154] width 552 height 16
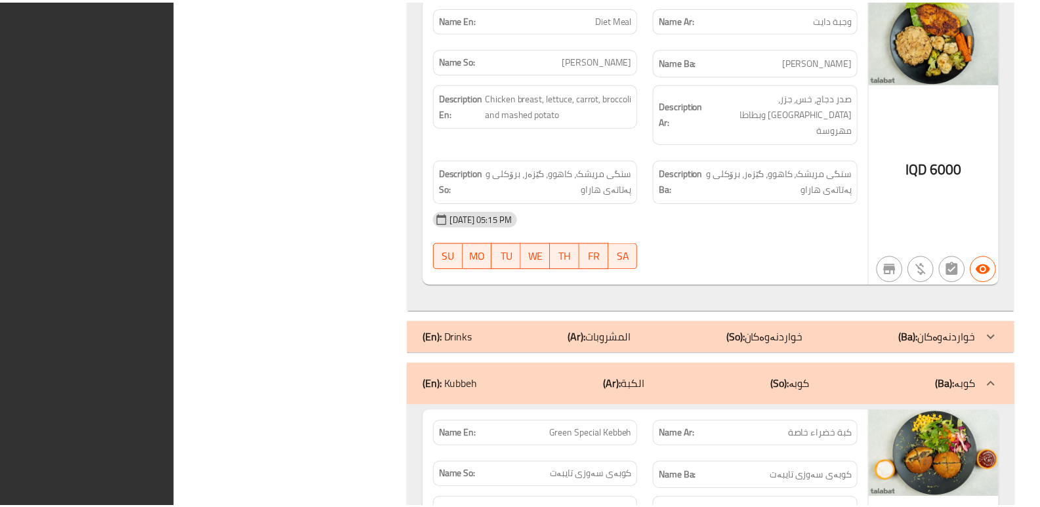
scroll to position [4311, 0]
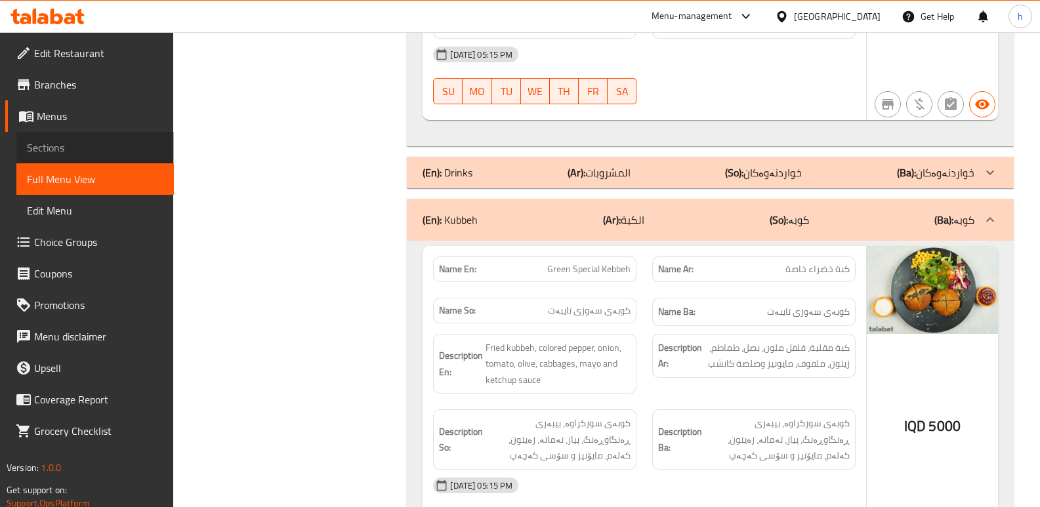
click at [76, 155] on span "Sections" at bounding box center [95, 148] width 137 height 16
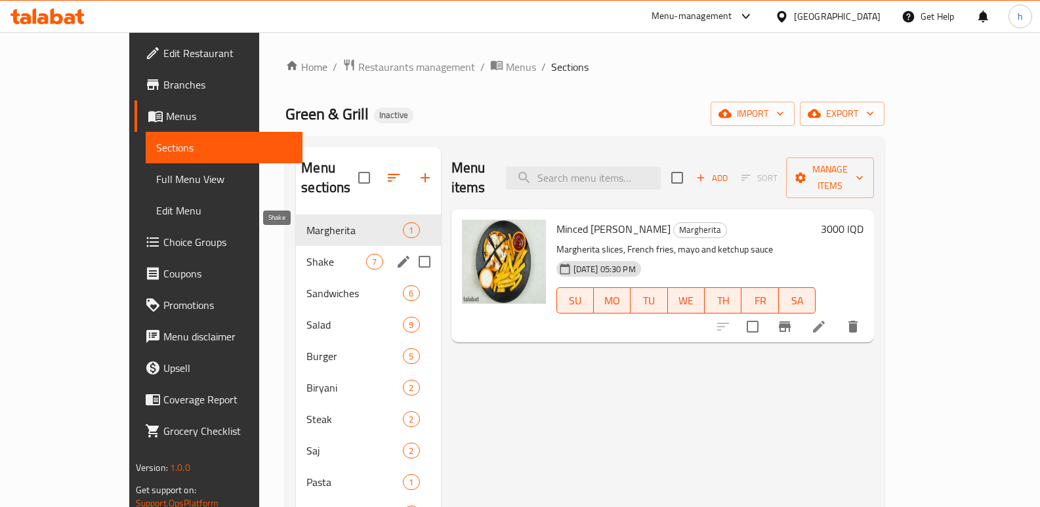
click at [307, 254] on span "Shake" at bounding box center [337, 262] width 60 height 16
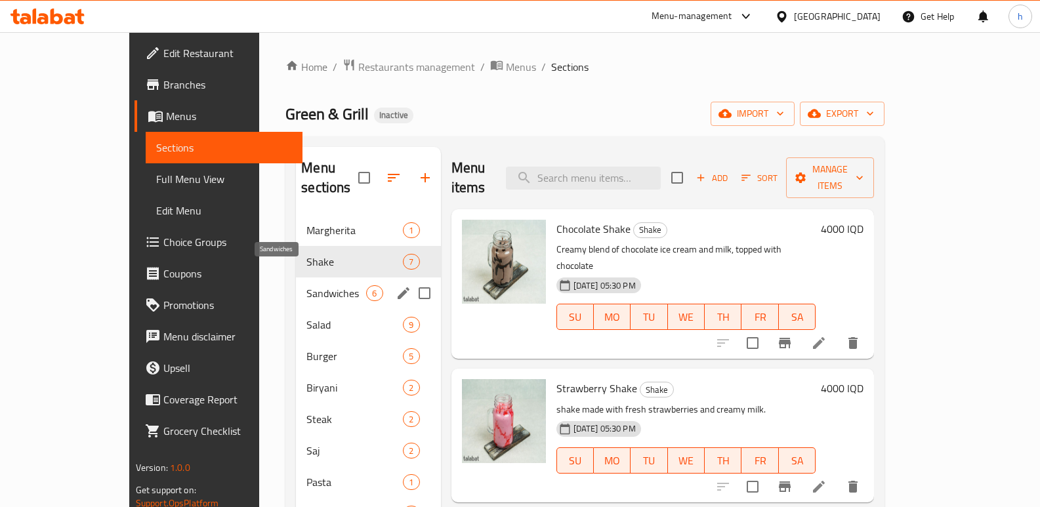
click at [307, 286] on span "Sandwiches" at bounding box center [337, 294] width 60 height 16
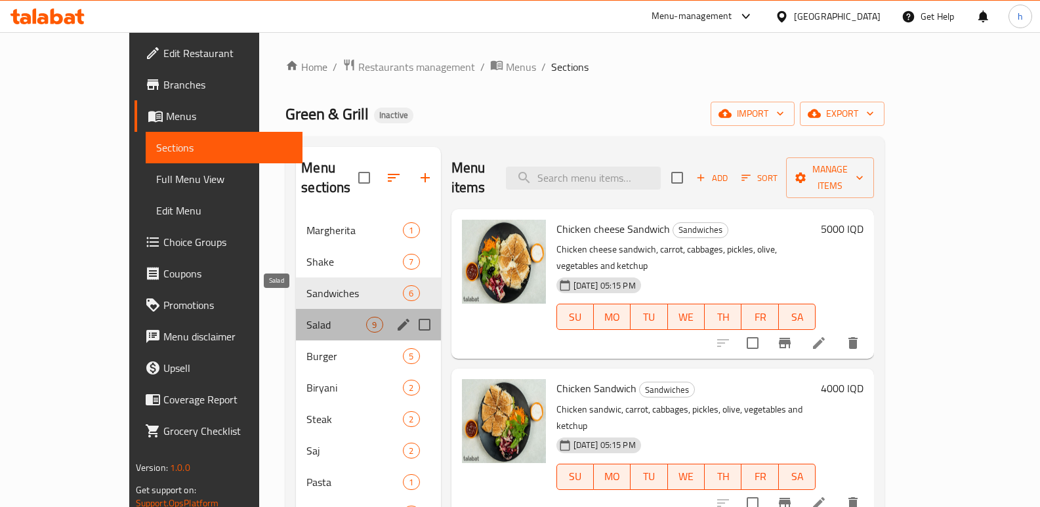
click at [307, 317] on span "Salad" at bounding box center [337, 325] width 60 height 16
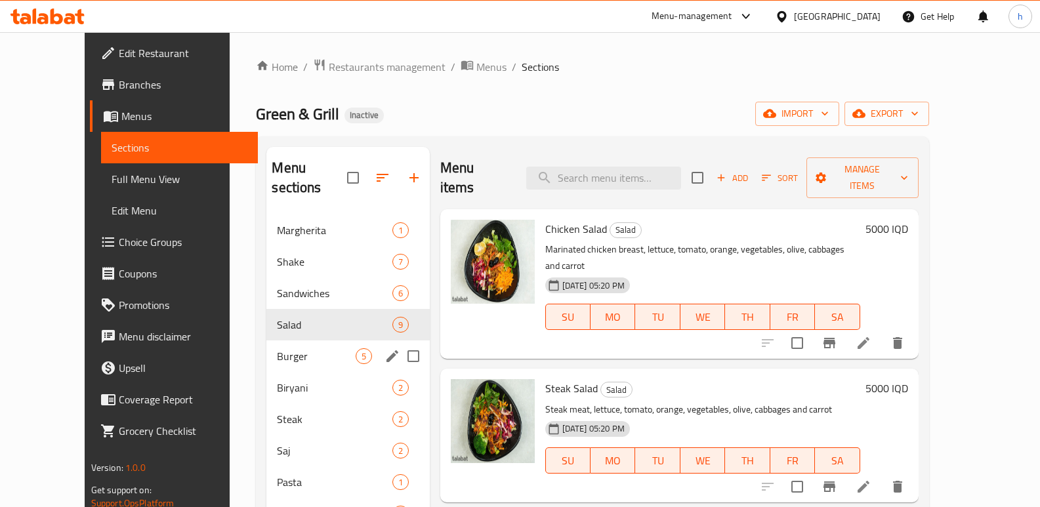
click at [266, 341] on div "Burger 5" at bounding box center [347, 357] width 163 height 32
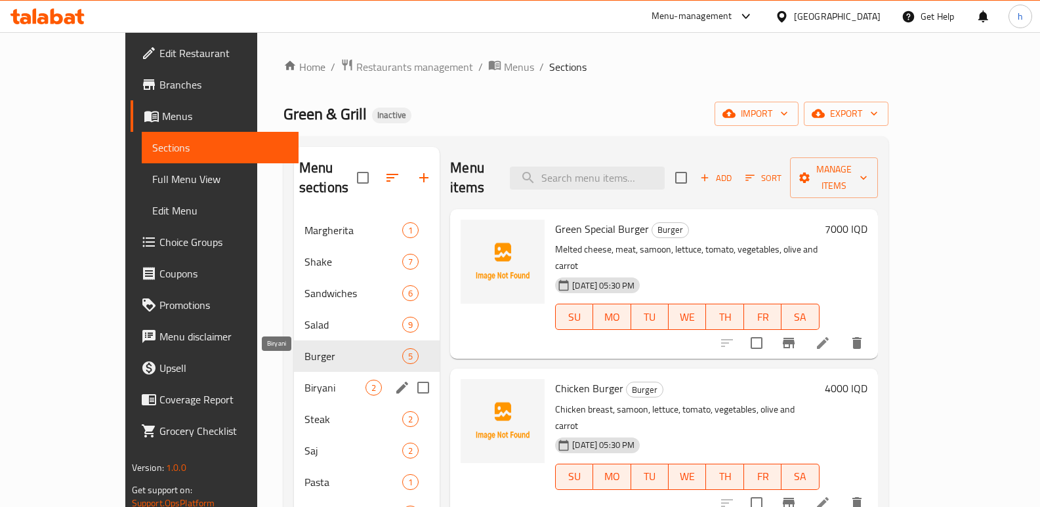
click at [305, 380] on span "Biryani" at bounding box center [335, 388] width 61 height 16
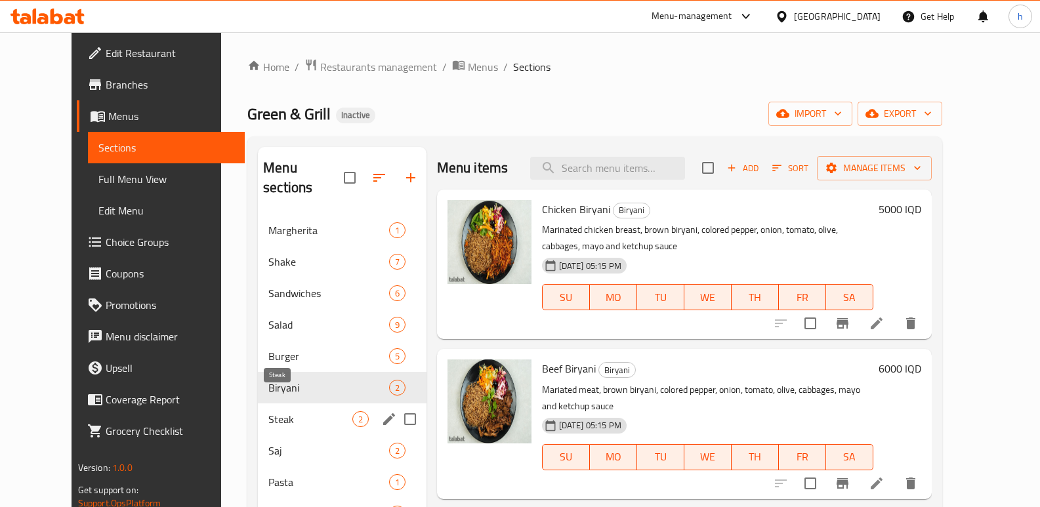
click at [258, 435] on div "Saj 2" at bounding box center [342, 451] width 169 height 32
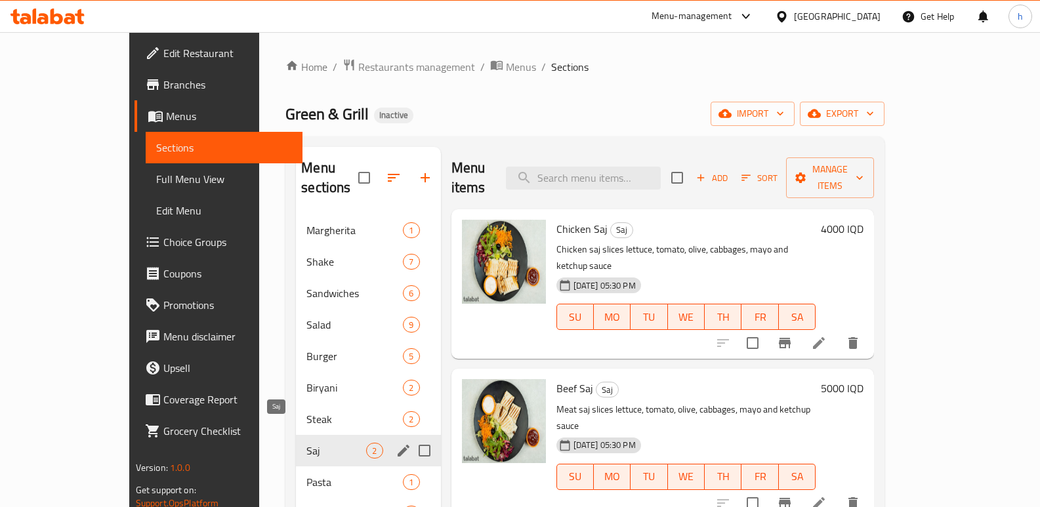
click at [307, 443] on span "Saj" at bounding box center [337, 451] width 60 height 16
click at [307, 475] on span "Pasta" at bounding box center [337, 483] width 60 height 16
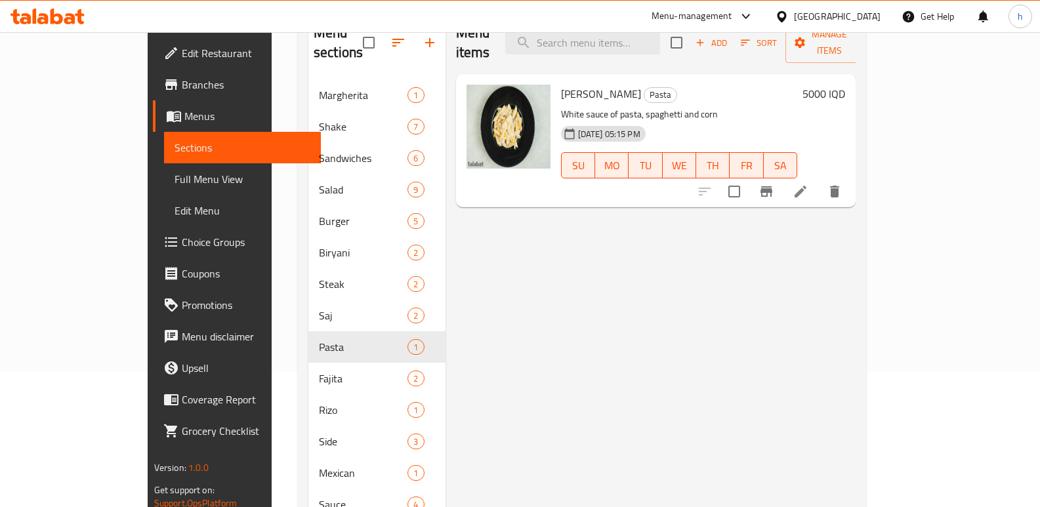
scroll to position [146, 0]
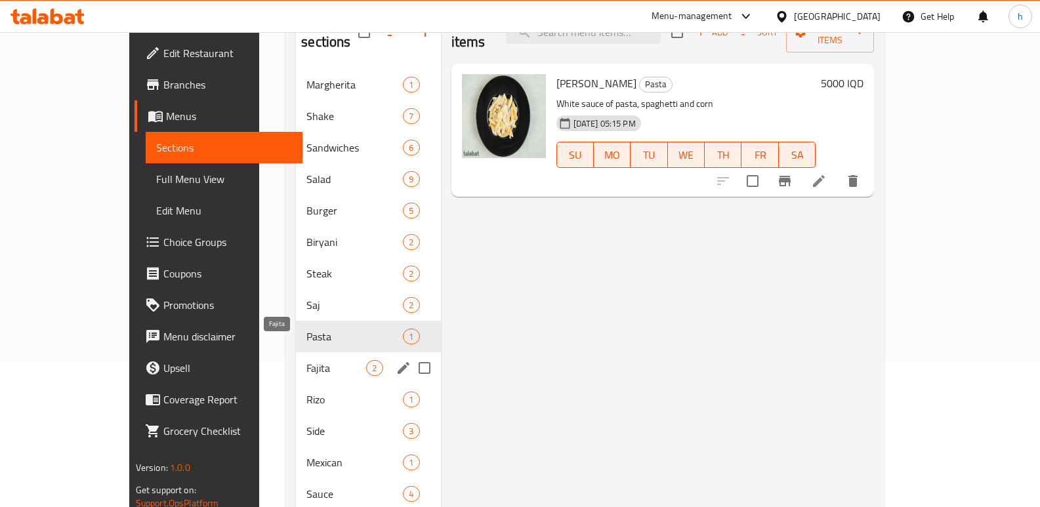
click at [307, 360] on span "Fajita" at bounding box center [337, 368] width 60 height 16
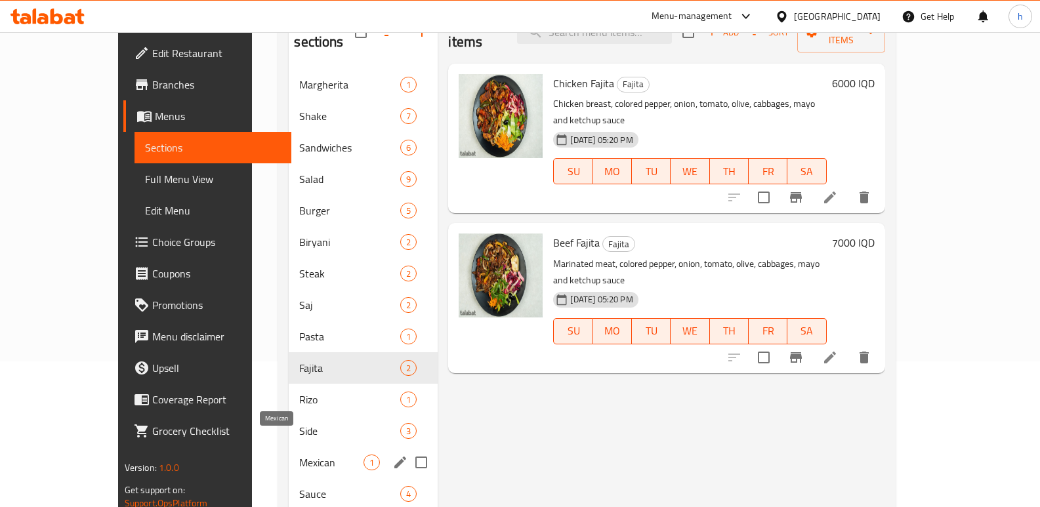
drag, startPoint x: 250, startPoint y: 396, endPoint x: 230, endPoint y: 458, distance: 65.4
click at [289, 445] on div "Margherita 1 Shake 7 Sandwiches 6 Salad 9 Burger 5 Biryani 2 Steak 2 Saj 2 Past…" at bounding box center [363, 337] width 149 height 536
click at [289, 479] on div "Sauce 4" at bounding box center [363, 495] width 149 height 32
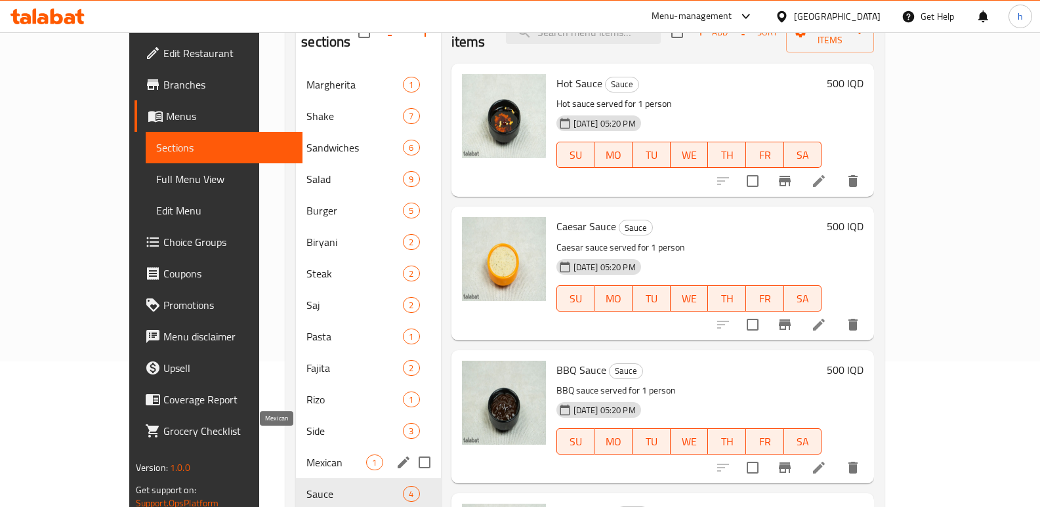
click at [307, 455] on span "Mexican" at bounding box center [337, 463] width 60 height 16
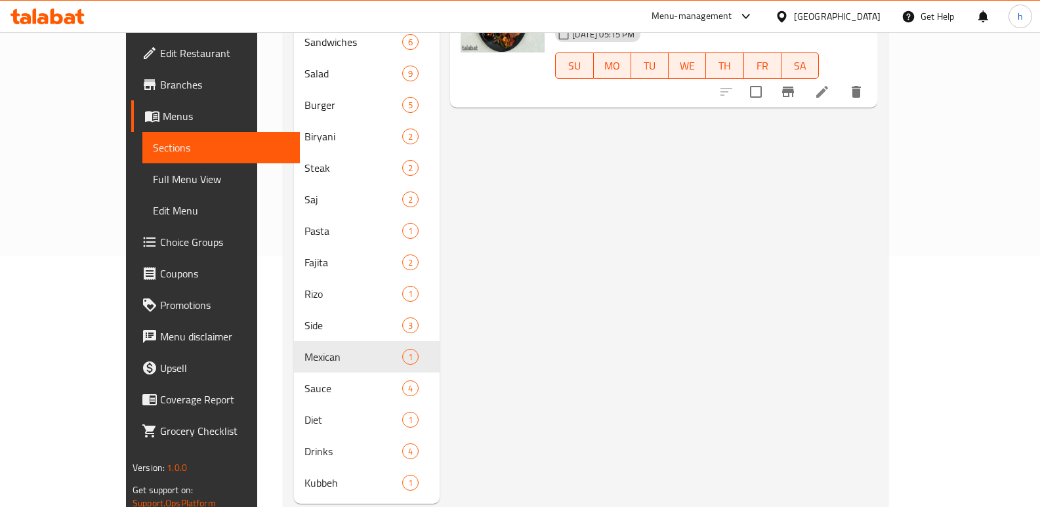
scroll to position [265, 0]
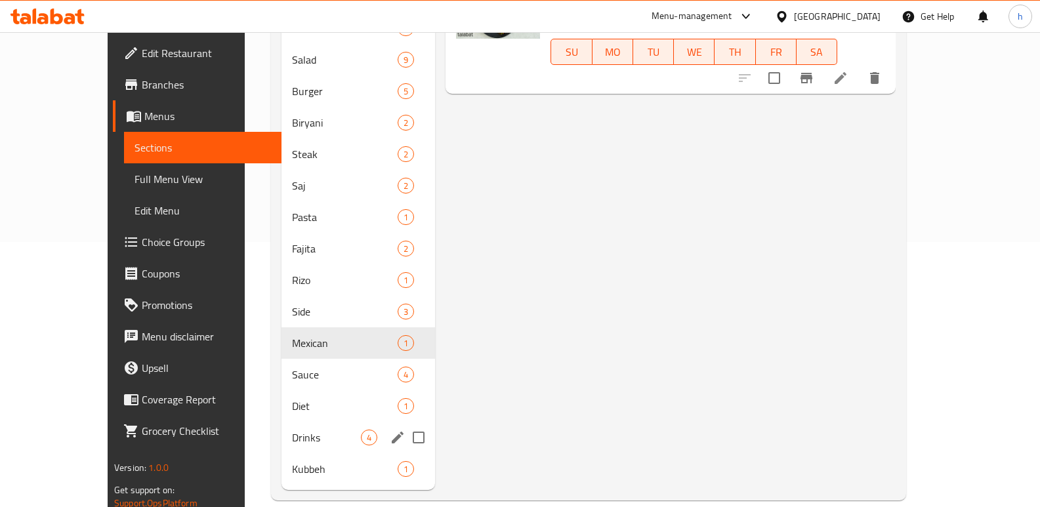
click at [292, 430] on span "Drinks" at bounding box center [326, 438] width 69 height 16
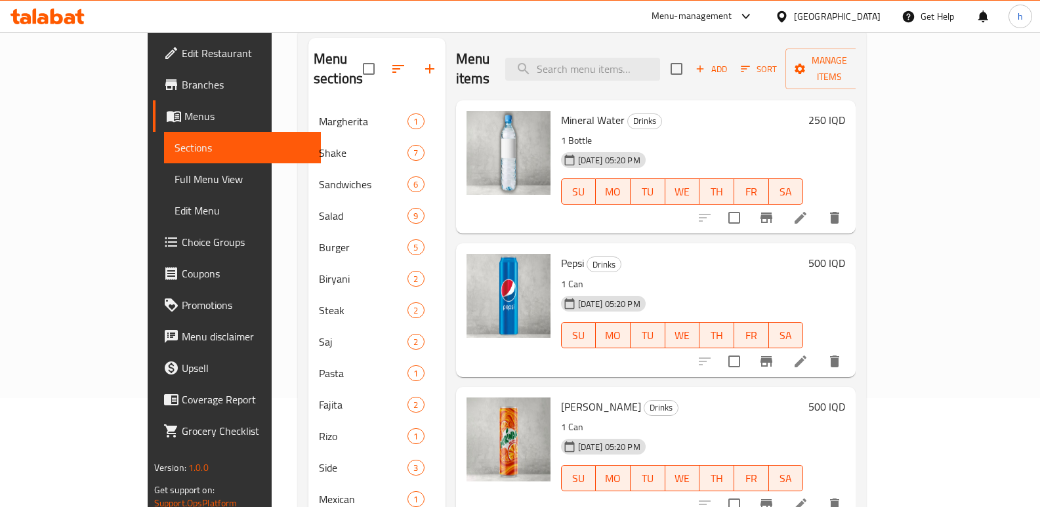
scroll to position [104, 0]
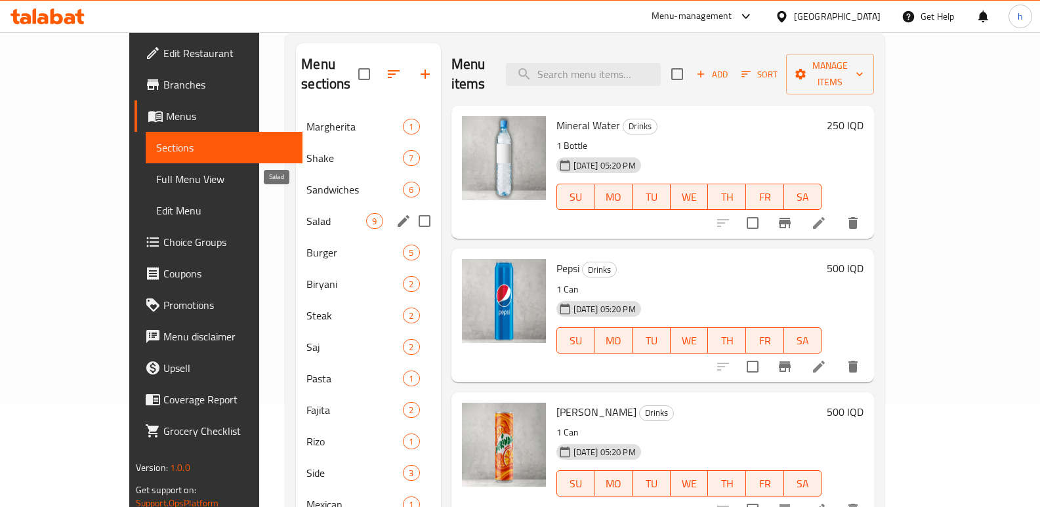
click at [307, 213] on span "Salad" at bounding box center [337, 221] width 60 height 16
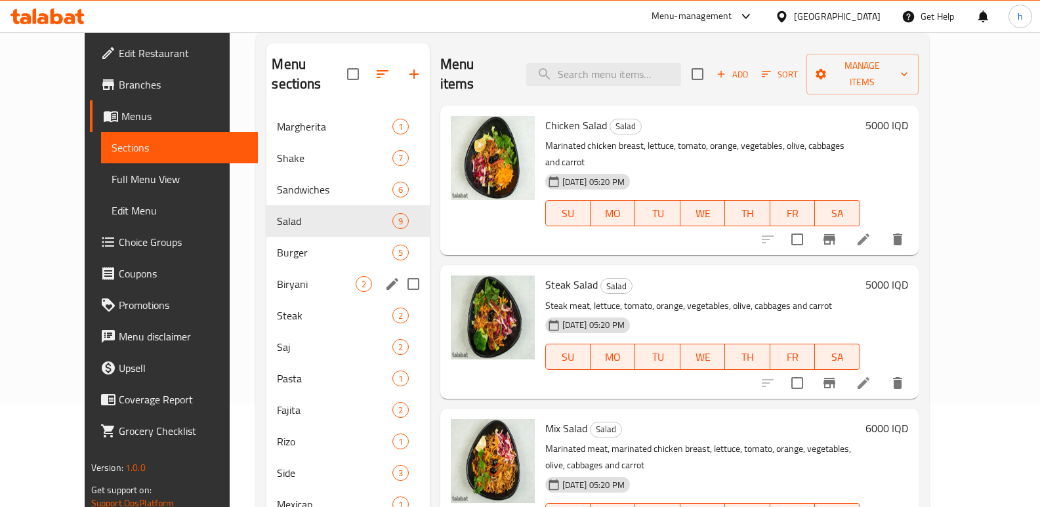
click at [266, 268] on div "Biryani 2" at bounding box center [347, 284] width 163 height 32
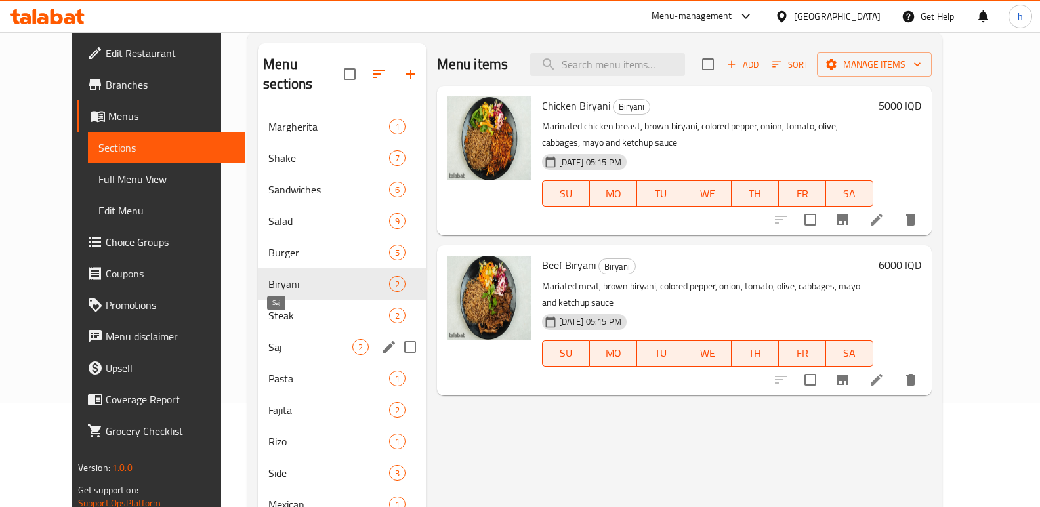
click at [268, 339] on span "Saj" at bounding box center [309, 347] width 83 height 16
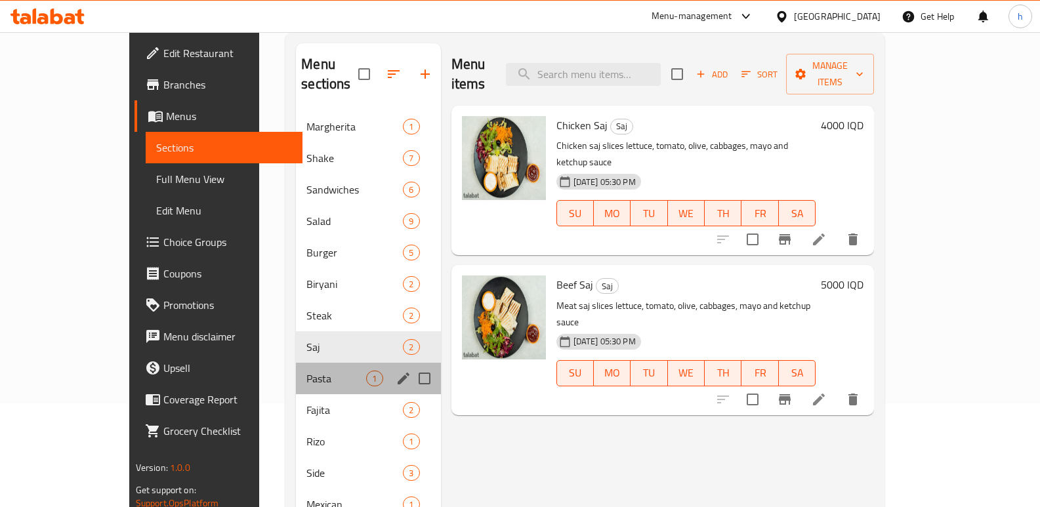
click at [296, 368] on div "Pasta 1" at bounding box center [368, 379] width 144 height 32
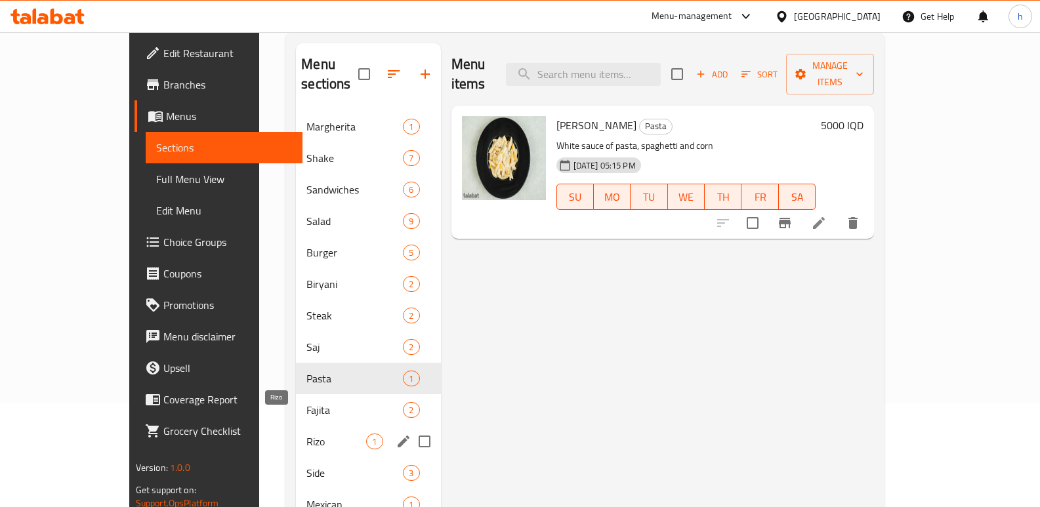
click at [307, 434] on span "Rizo" at bounding box center [337, 442] width 60 height 16
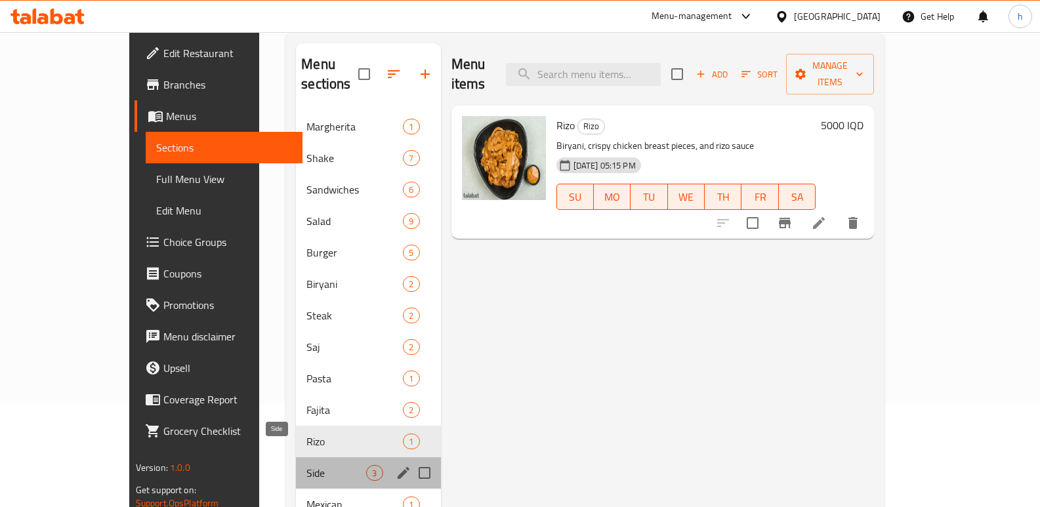
click at [307, 465] on span "Side" at bounding box center [337, 473] width 60 height 16
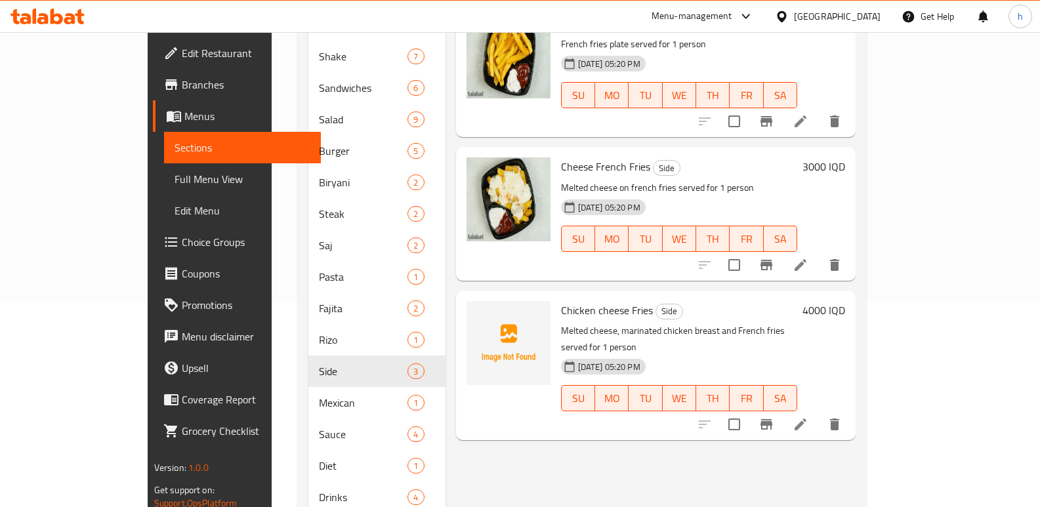
scroll to position [209, 0]
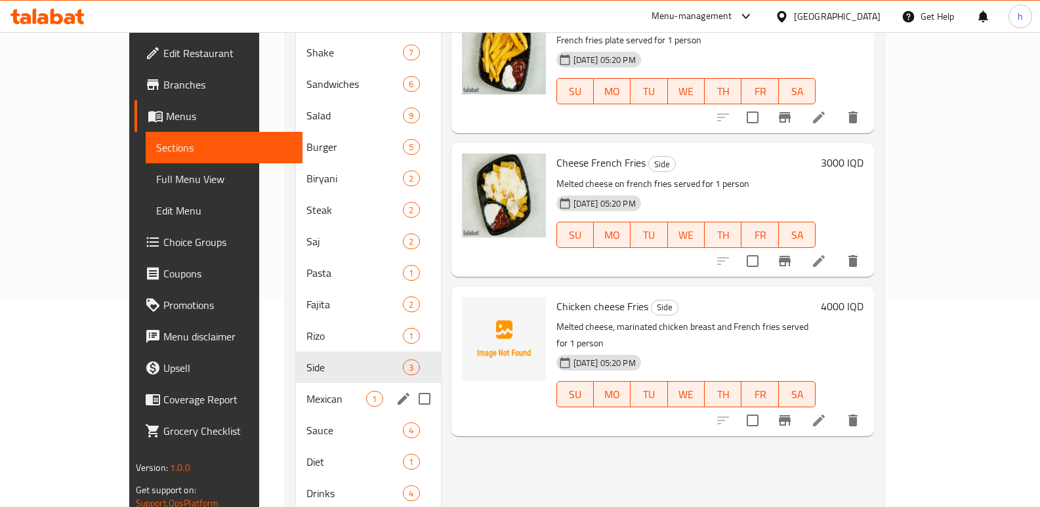
click at [296, 383] on div "Mexican 1" at bounding box center [368, 399] width 144 height 32
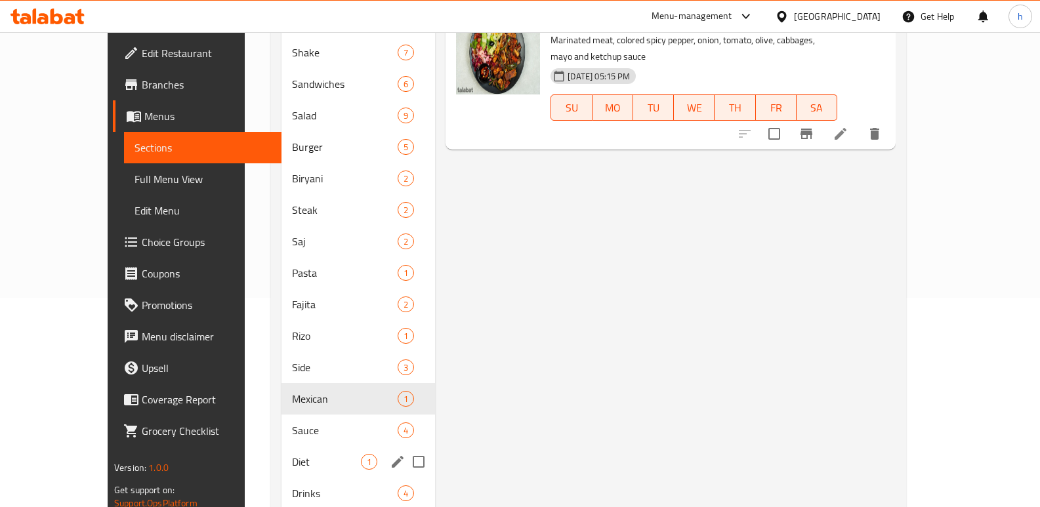
click at [282, 446] on div "Diet 1" at bounding box center [359, 462] width 154 height 32
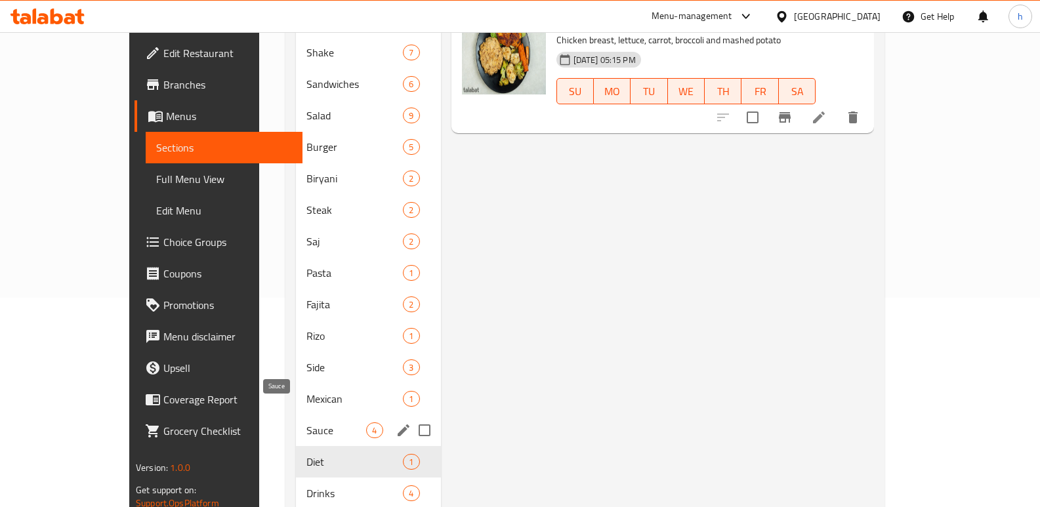
click at [307, 423] on span "Sauce" at bounding box center [337, 431] width 60 height 16
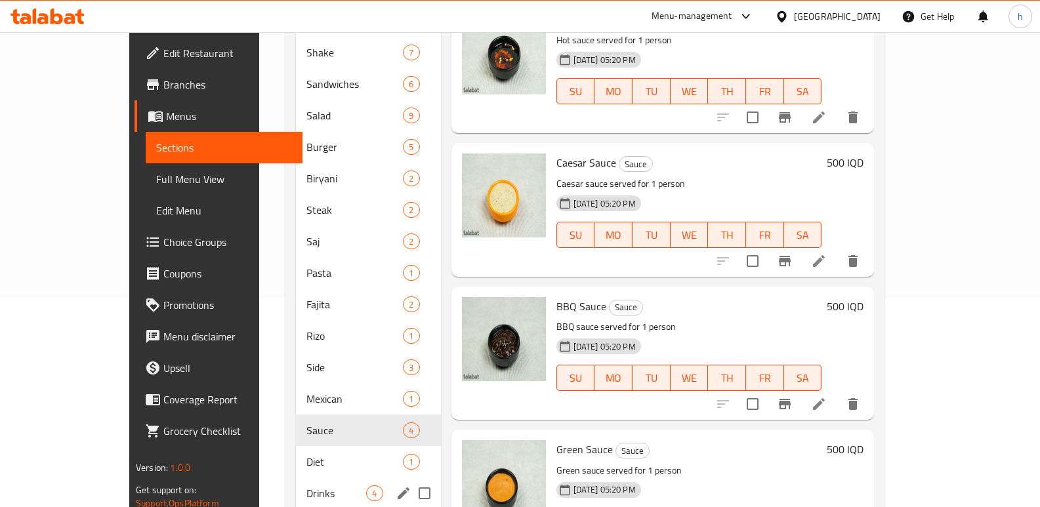
click at [296, 478] on div "Drinks 4" at bounding box center [368, 494] width 144 height 32
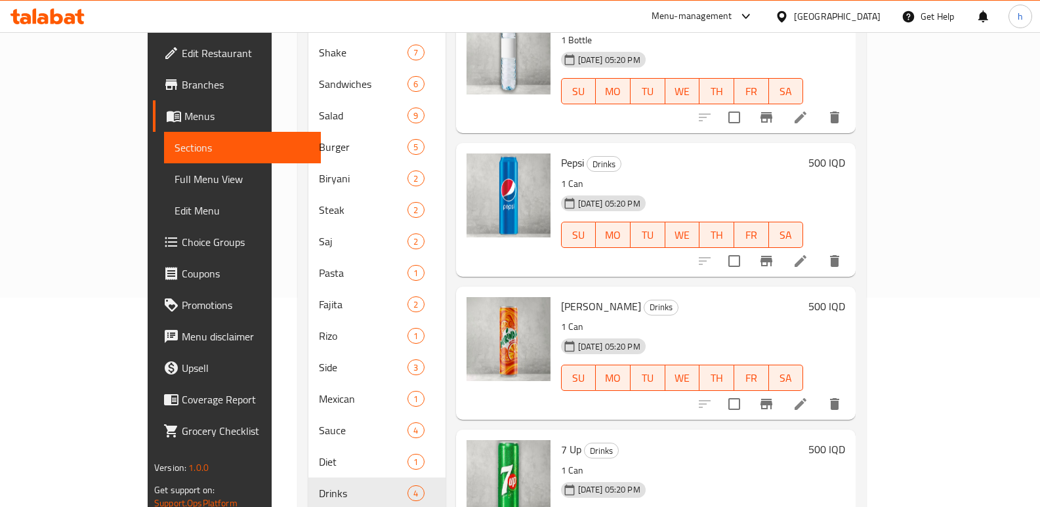
scroll to position [265, 0]
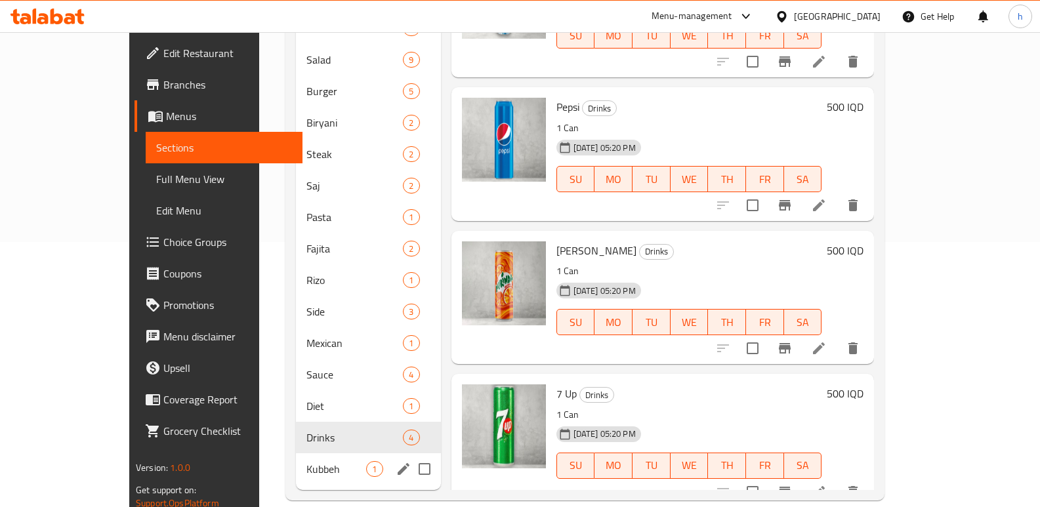
click at [307, 461] on span "Kubbeh" at bounding box center [337, 469] width 60 height 16
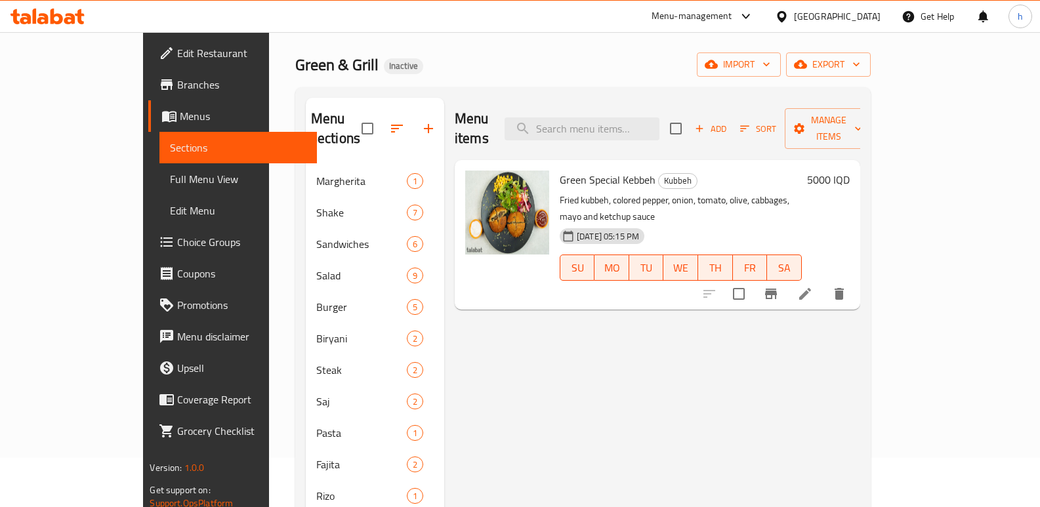
scroll to position [48, 0]
